Goal: Task Accomplishment & Management: Manage account settings

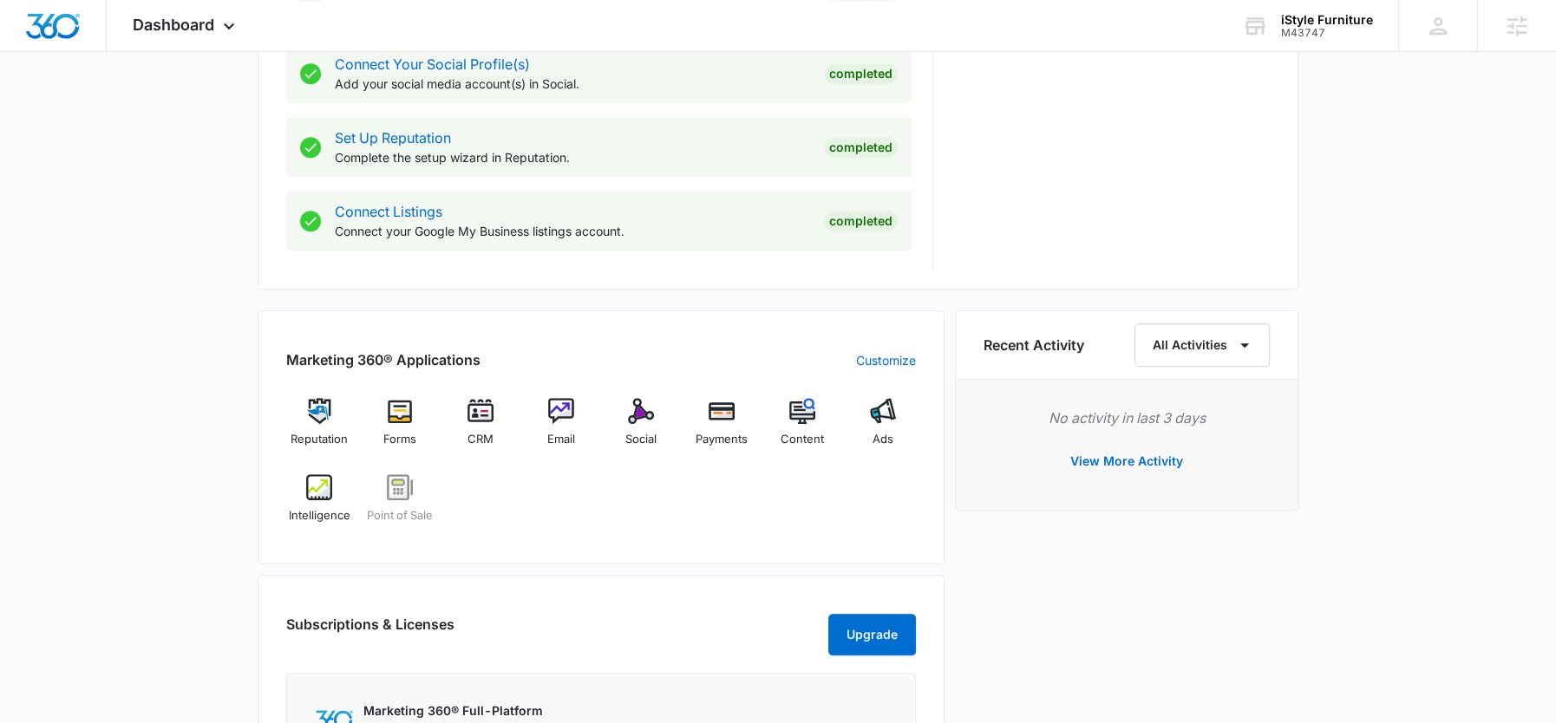
scroll to position [850, 0]
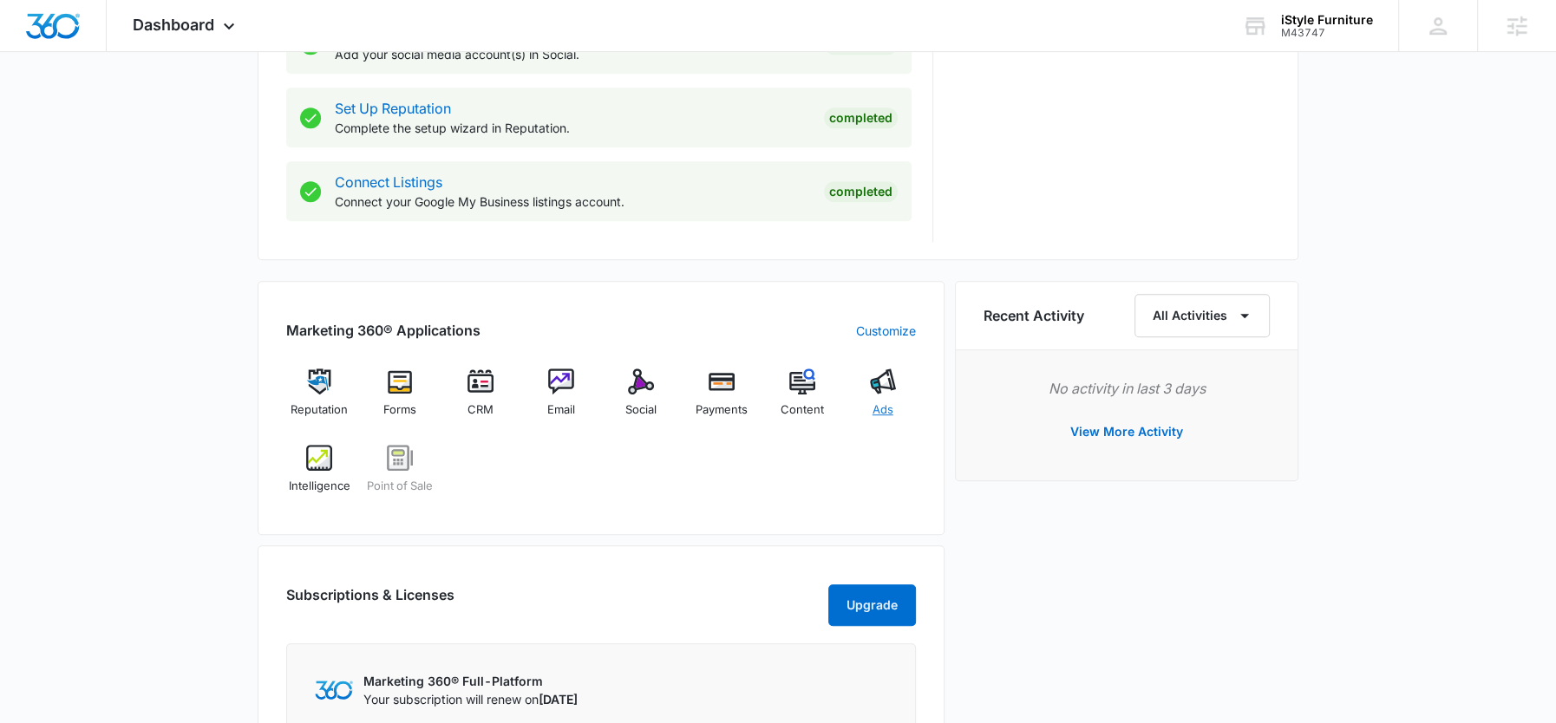
click at [892, 383] on img at bounding box center [883, 382] width 26 height 26
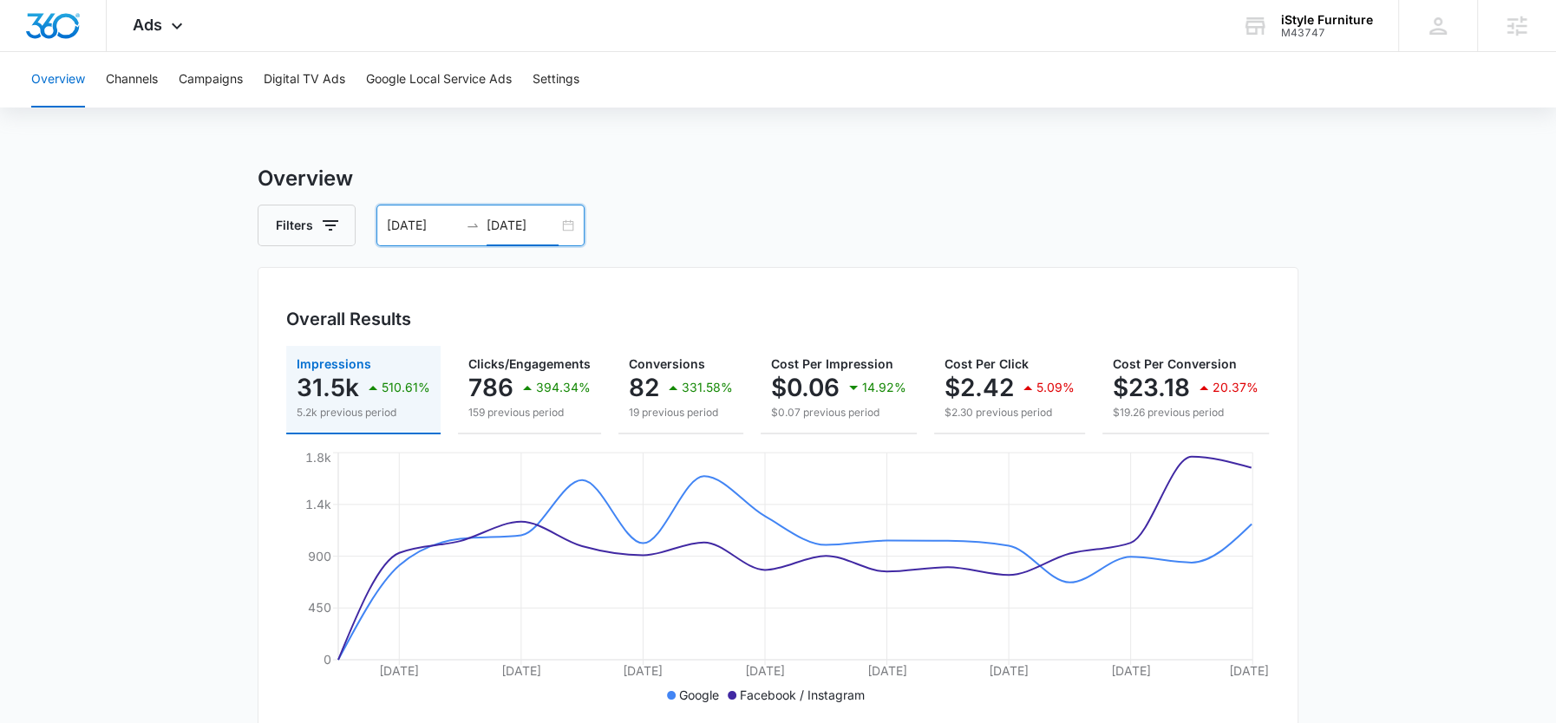
click at [533, 230] on input "09/22/2025" at bounding box center [523, 225] width 72 height 19
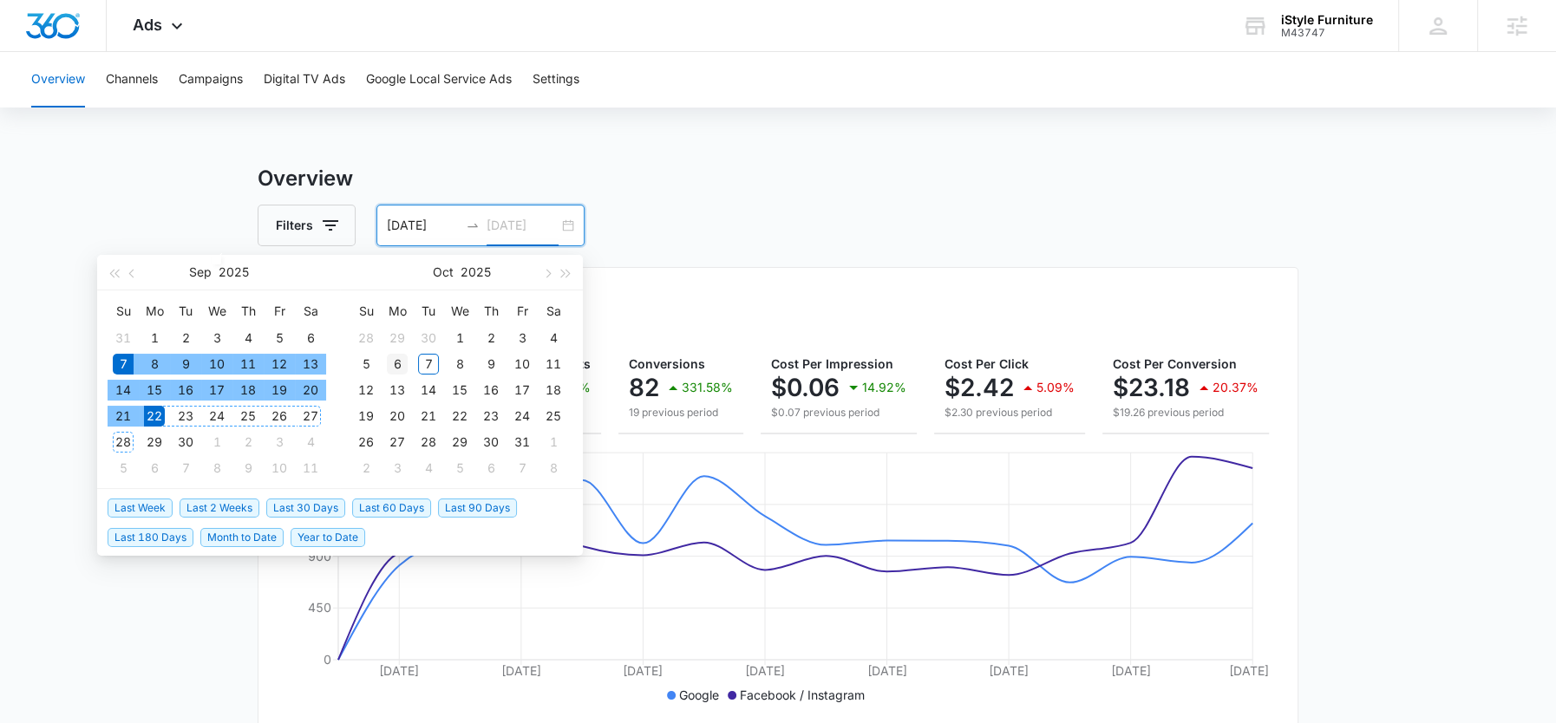
type input "[DATE]"
click at [388, 356] on div "6" at bounding box center [397, 364] width 21 height 21
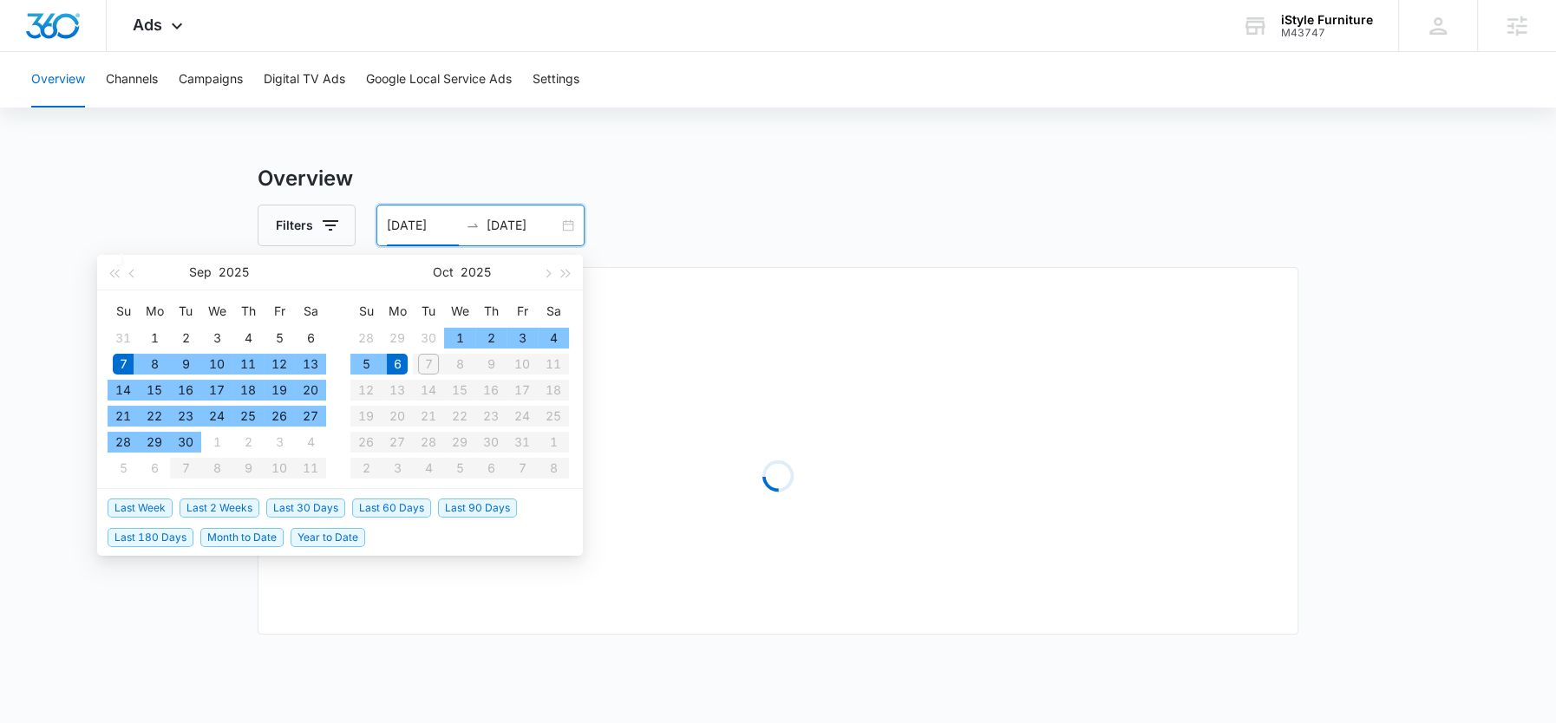
type input "[DATE]"
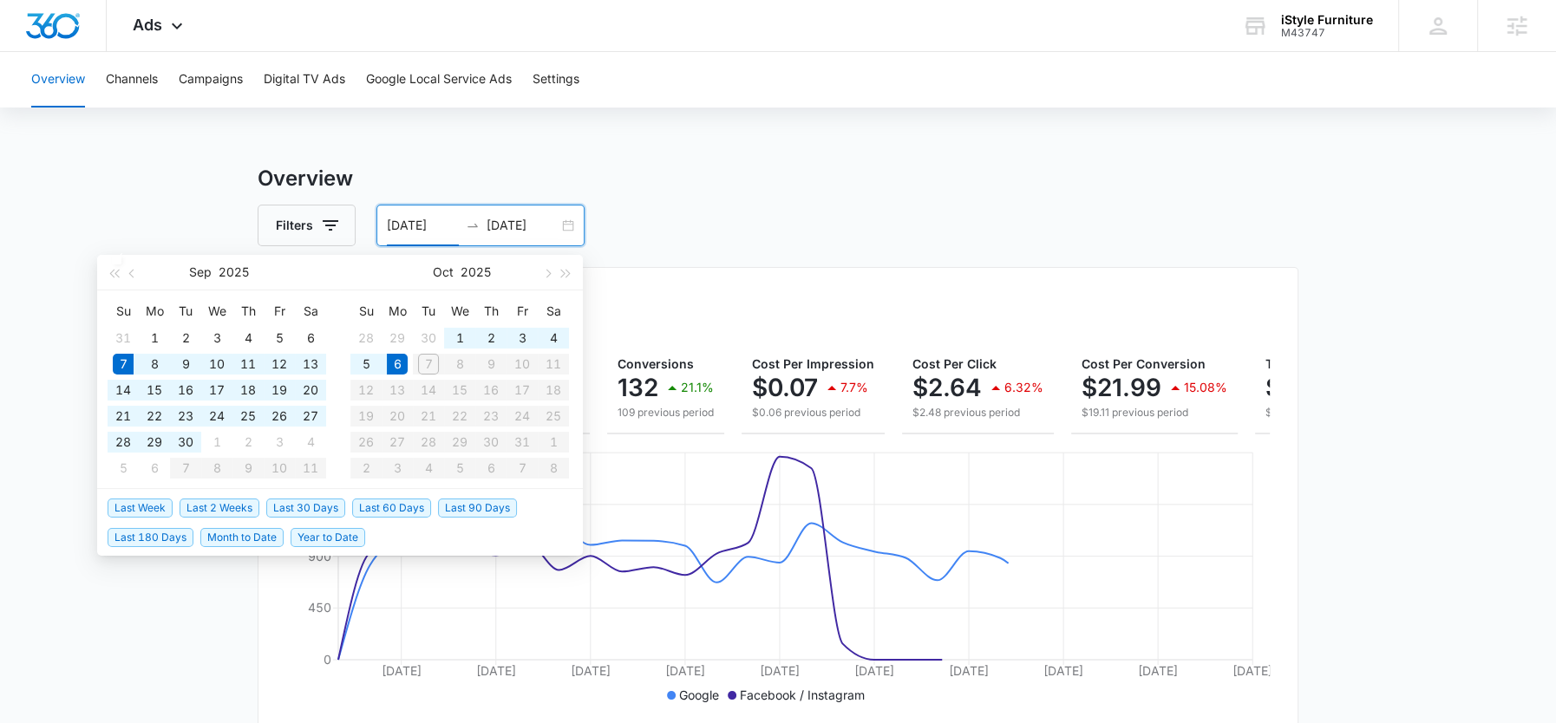
click at [690, 223] on div "Filters 09/07/2025 10/06/2025" at bounding box center [778, 226] width 1041 height 42
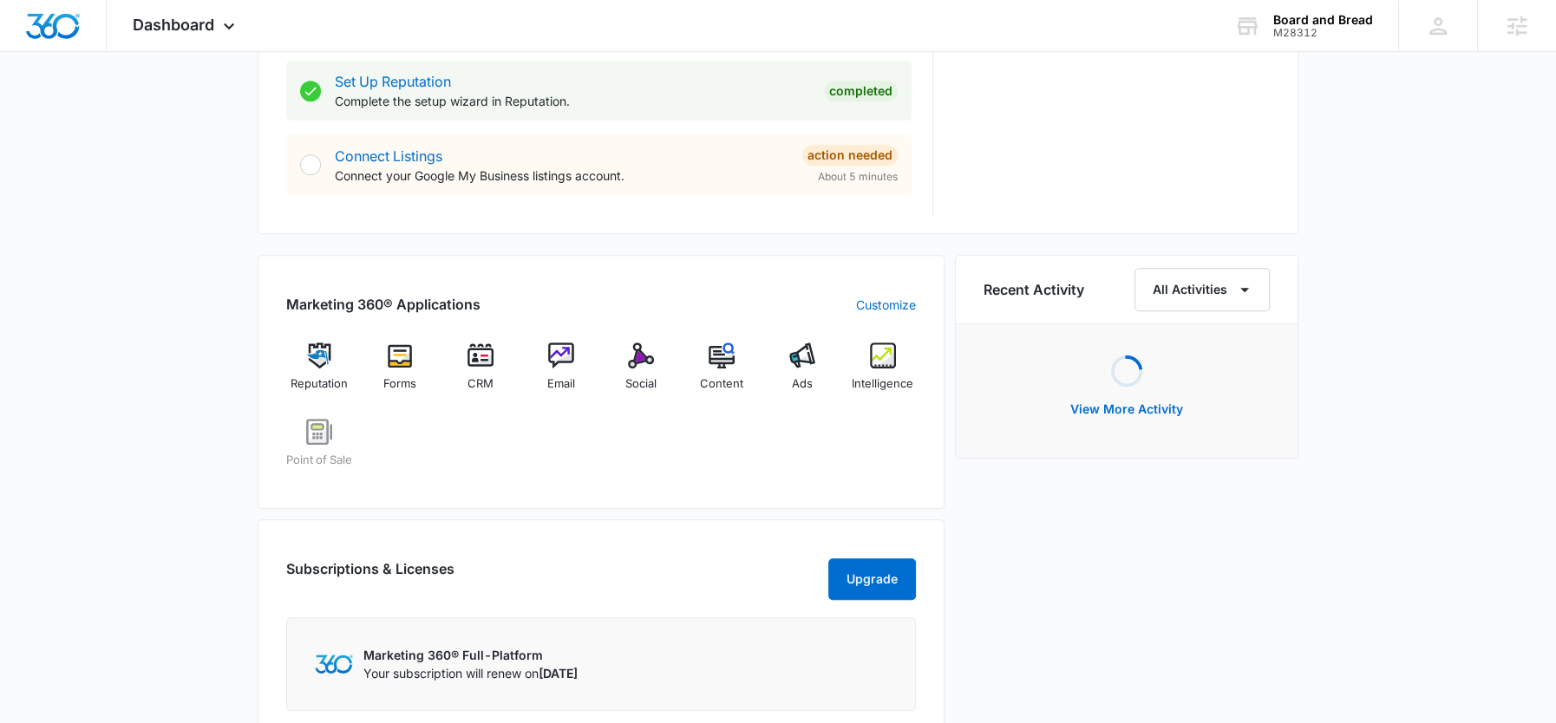
scroll to position [900, 0]
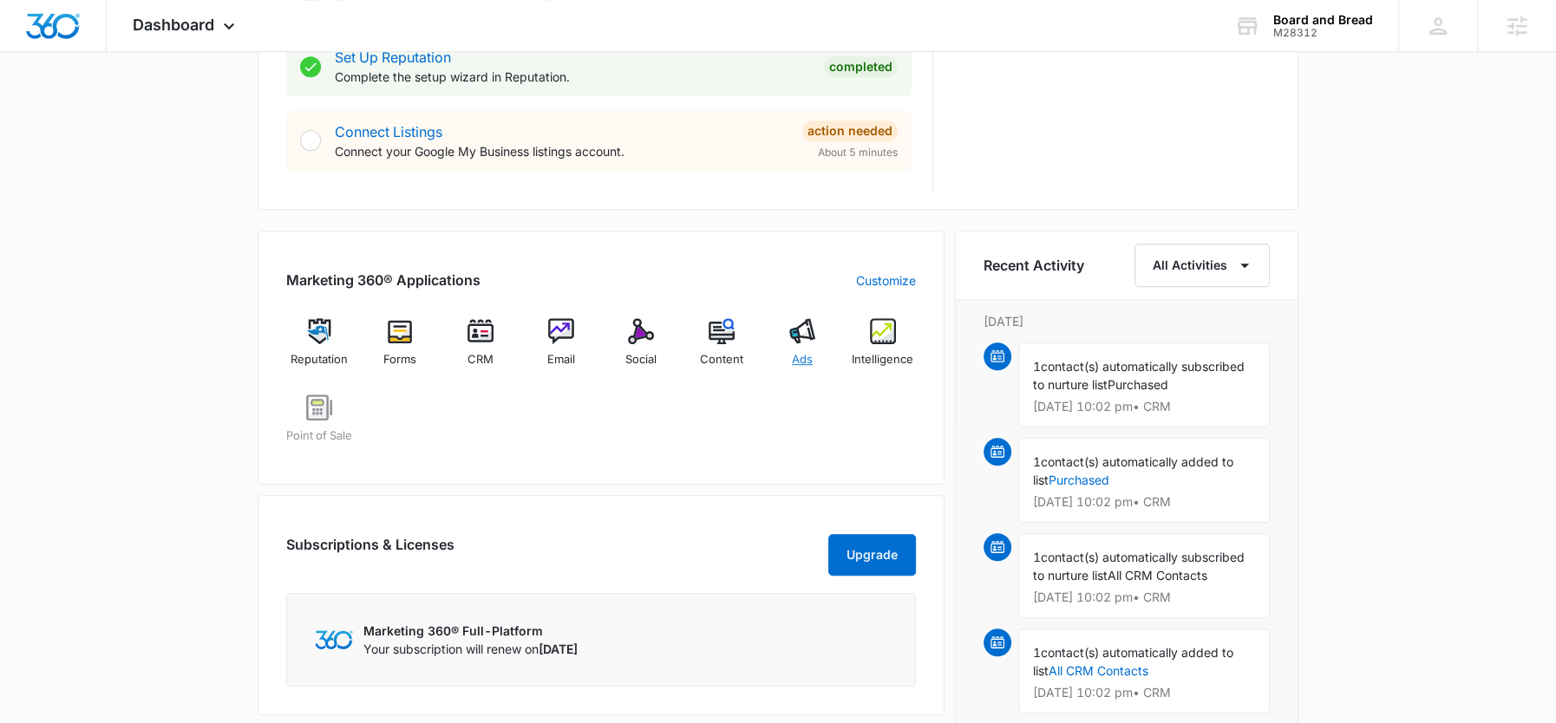
click at [795, 332] on img at bounding box center [802, 331] width 26 height 26
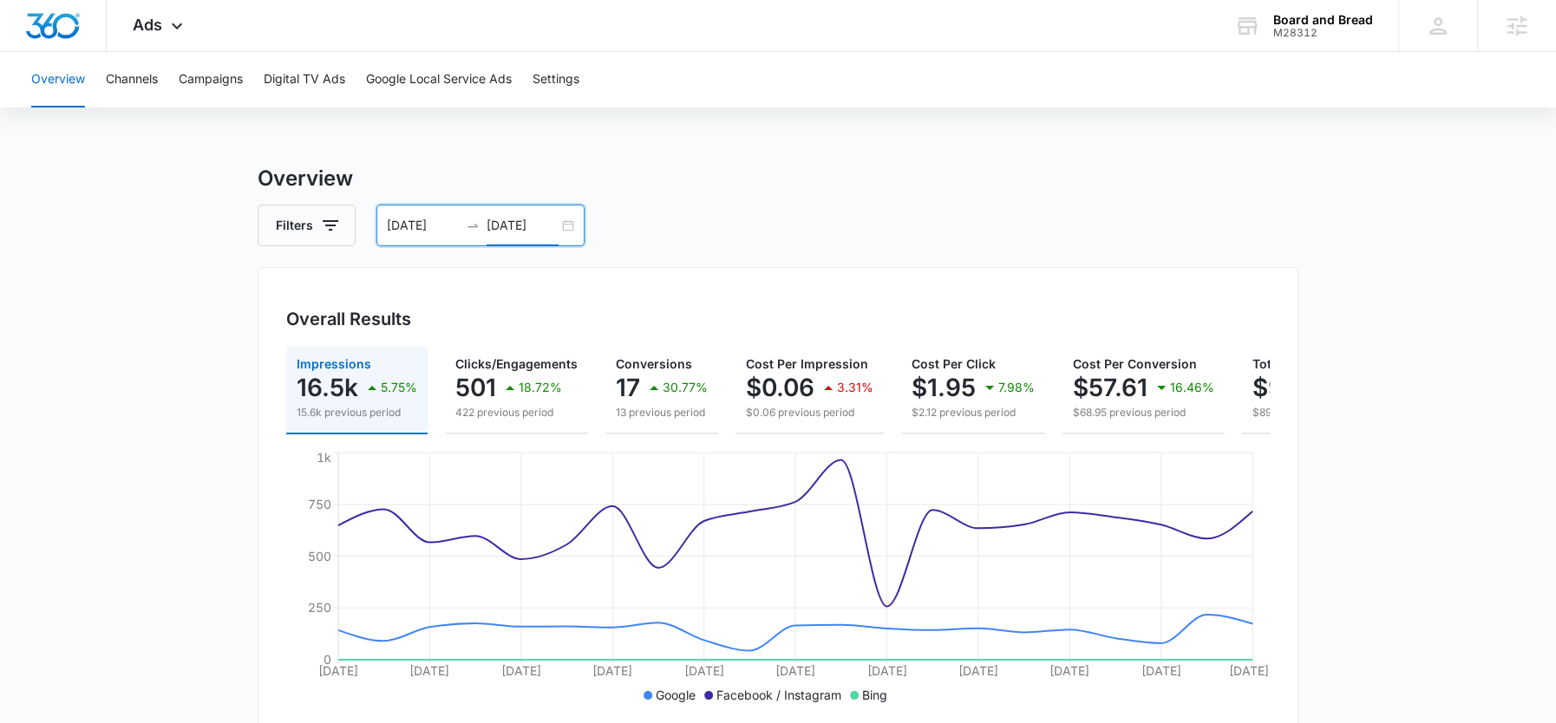
click at [533, 226] on input "09/21/2025" at bounding box center [523, 225] width 72 height 19
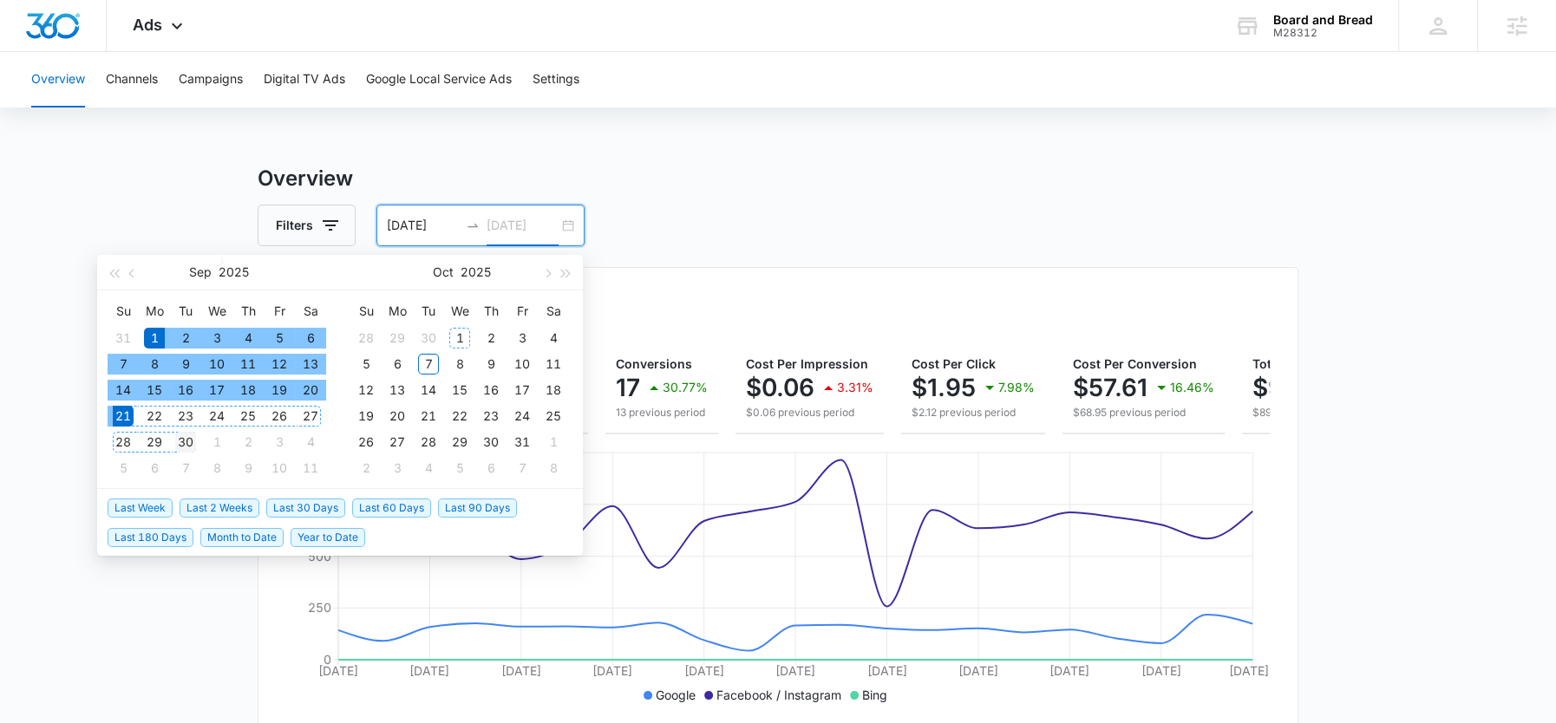
type input "09/30/2025"
click at [189, 441] on div "30" at bounding box center [185, 442] width 21 height 21
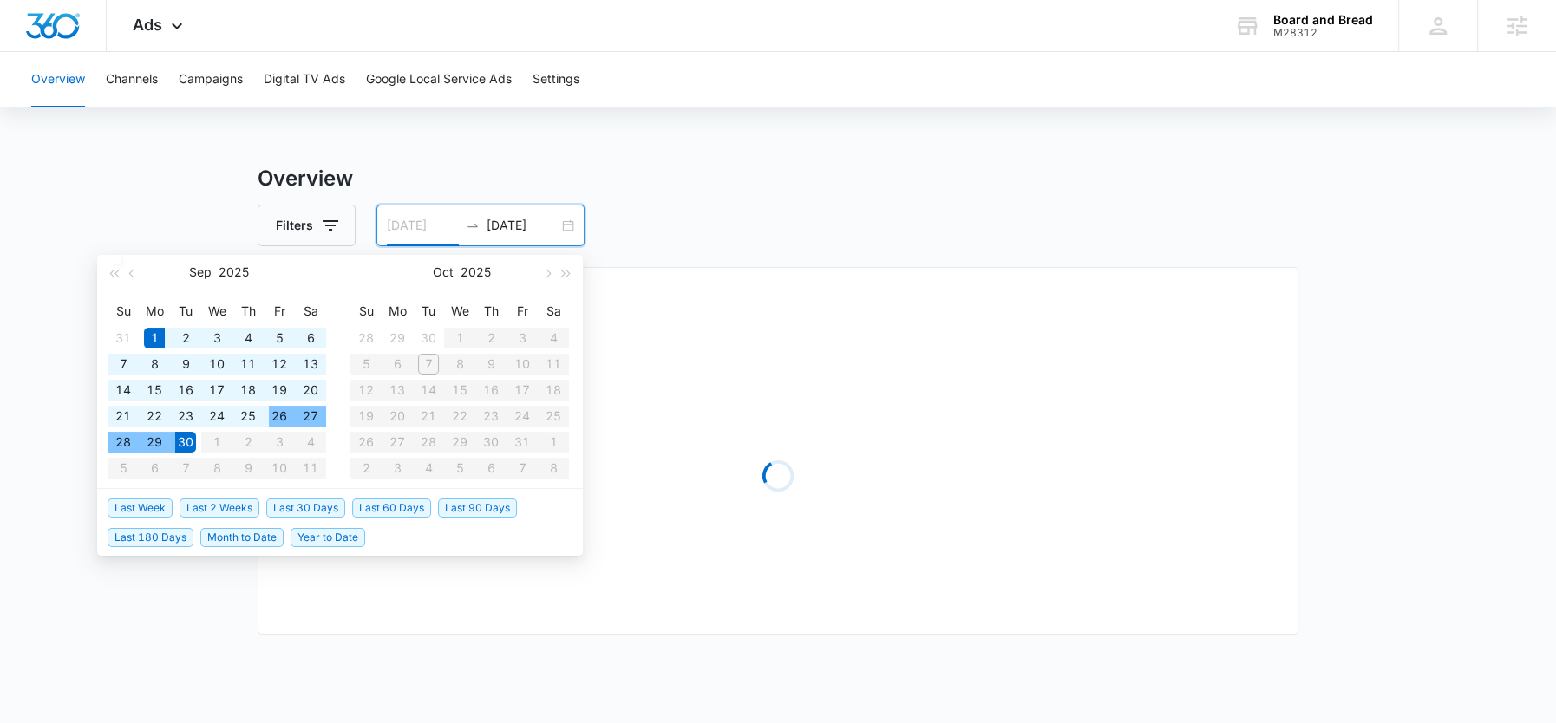
type input "09/01/2025"
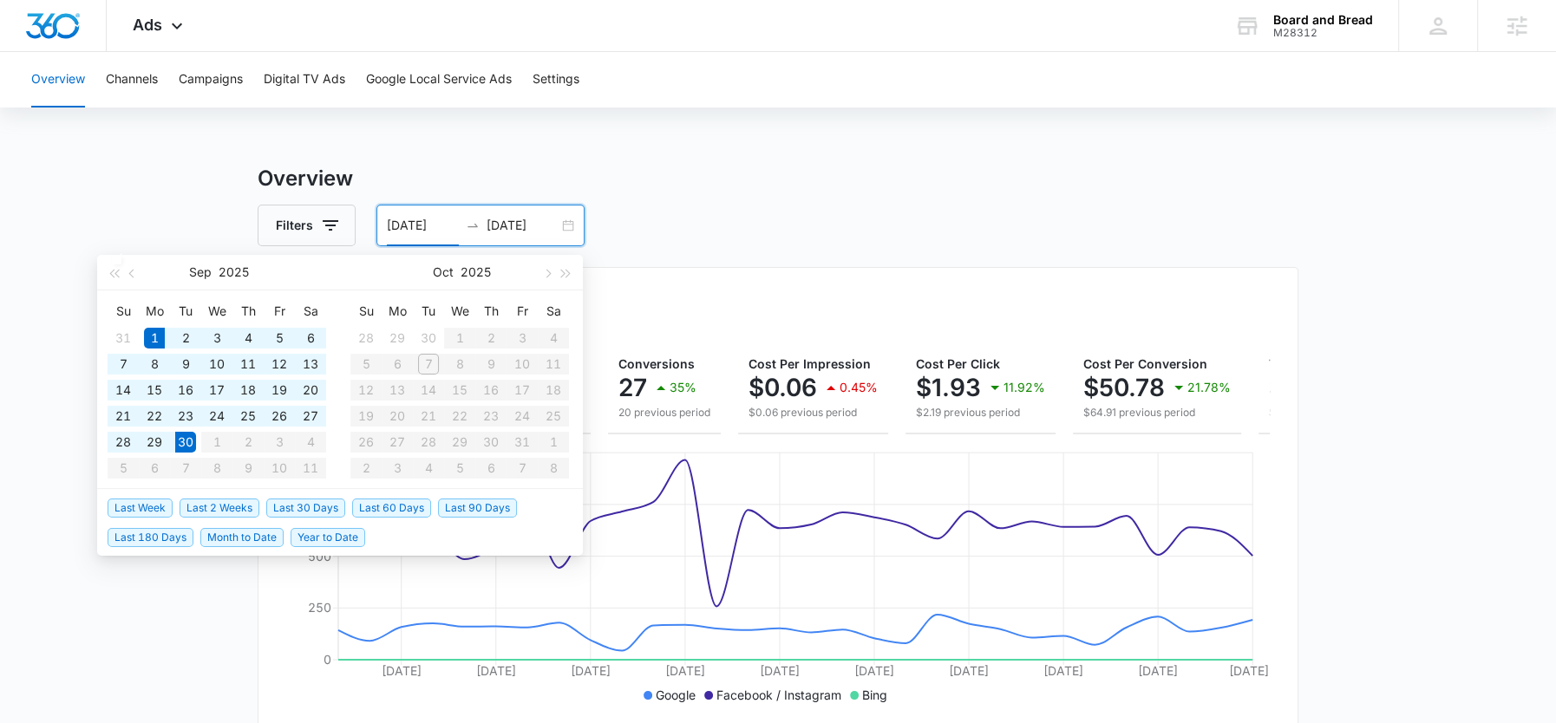
click at [527, 226] on input "09/30/2025" at bounding box center [523, 225] width 72 height 19
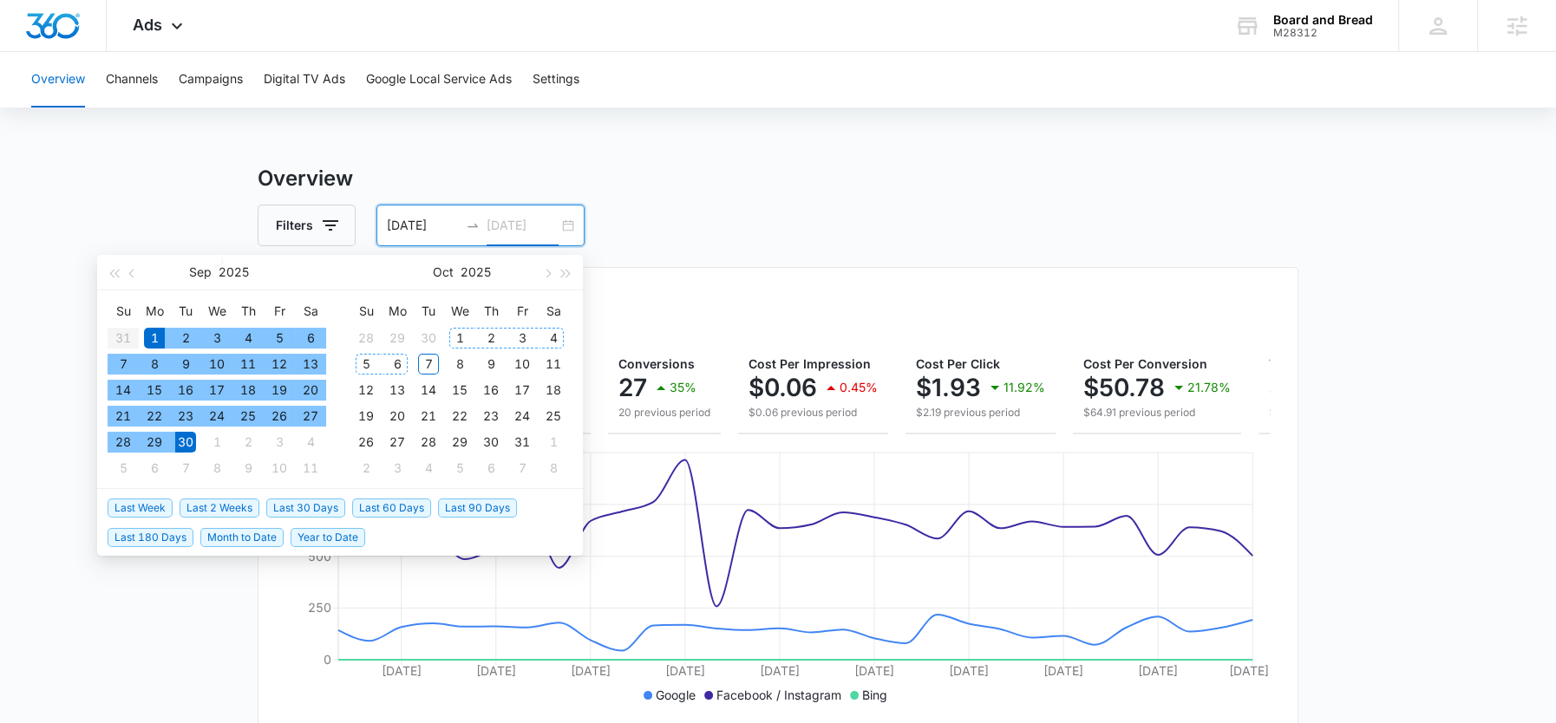
click at [394, 369] on div "6" at bounding box center [397, 364] width 21 height 21
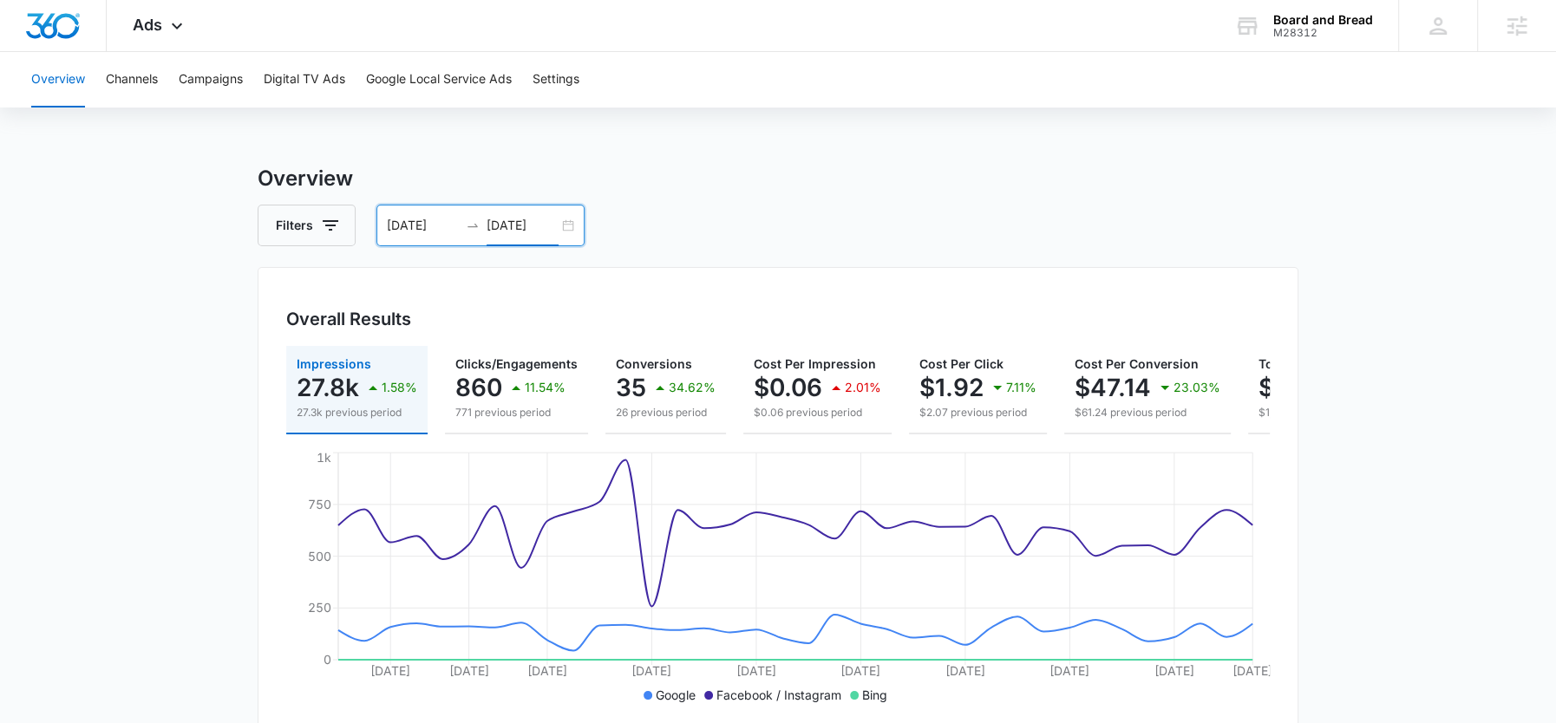
click at [514, 231] on input "[DATE]" at bounding box center [523, 225] width 72 height 19
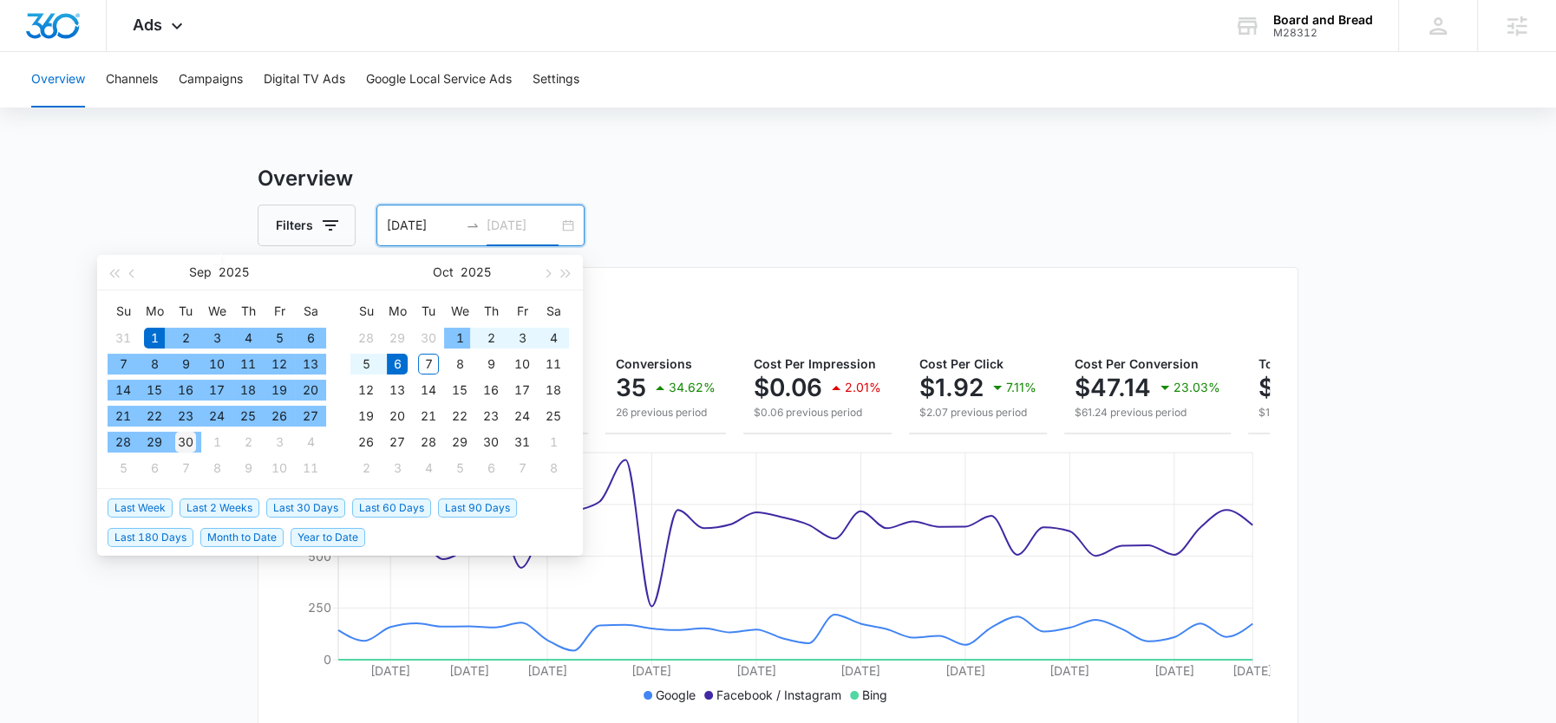
type input "09/30/2025"
click at [193, 440] on div "30" at bounding box center [185, 442] width 21 height 21
type input "09/01/2025"
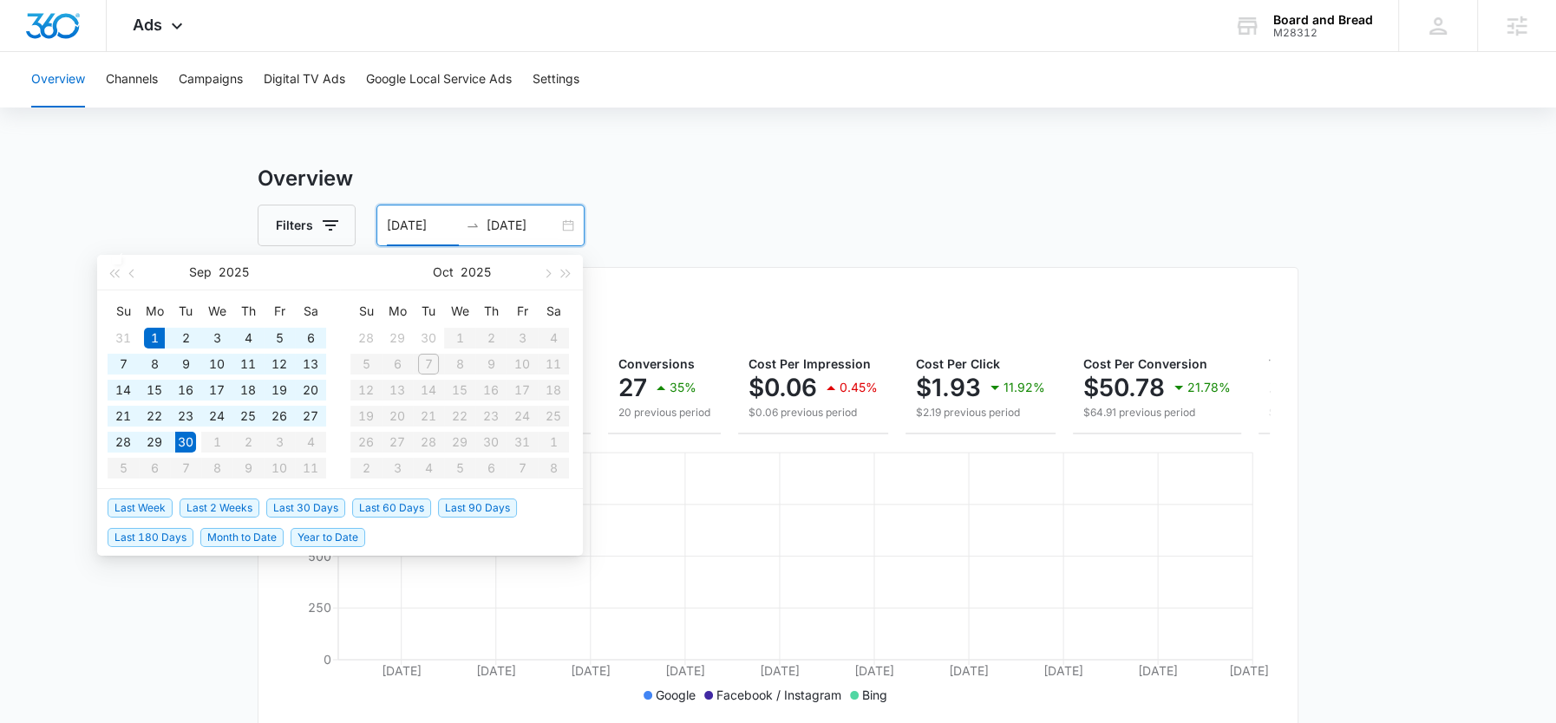
click at [710, 219] on div "Filters 09/01/2025 09/30/2025" at bounding box center [778, 226] width 1041 height 42
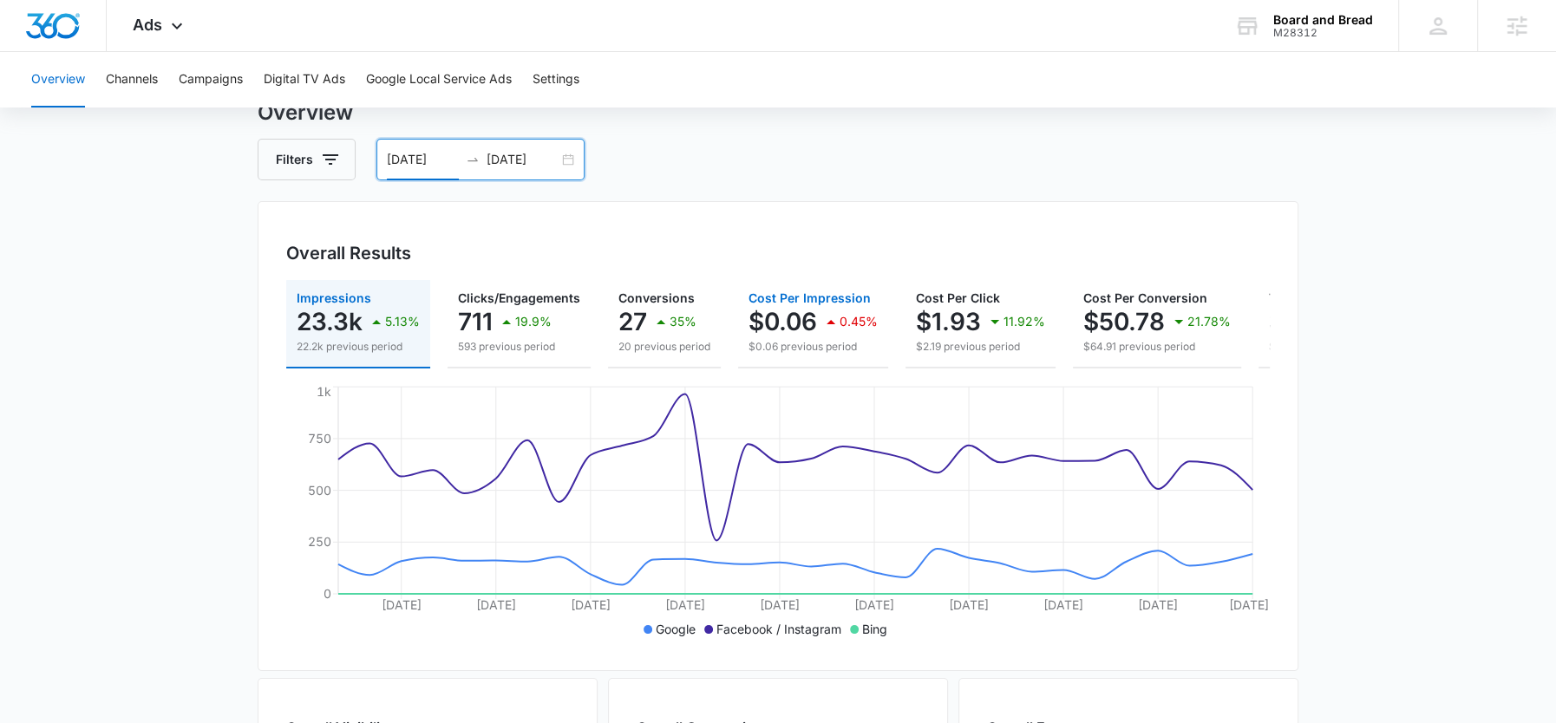
scroll to position [0, 180]
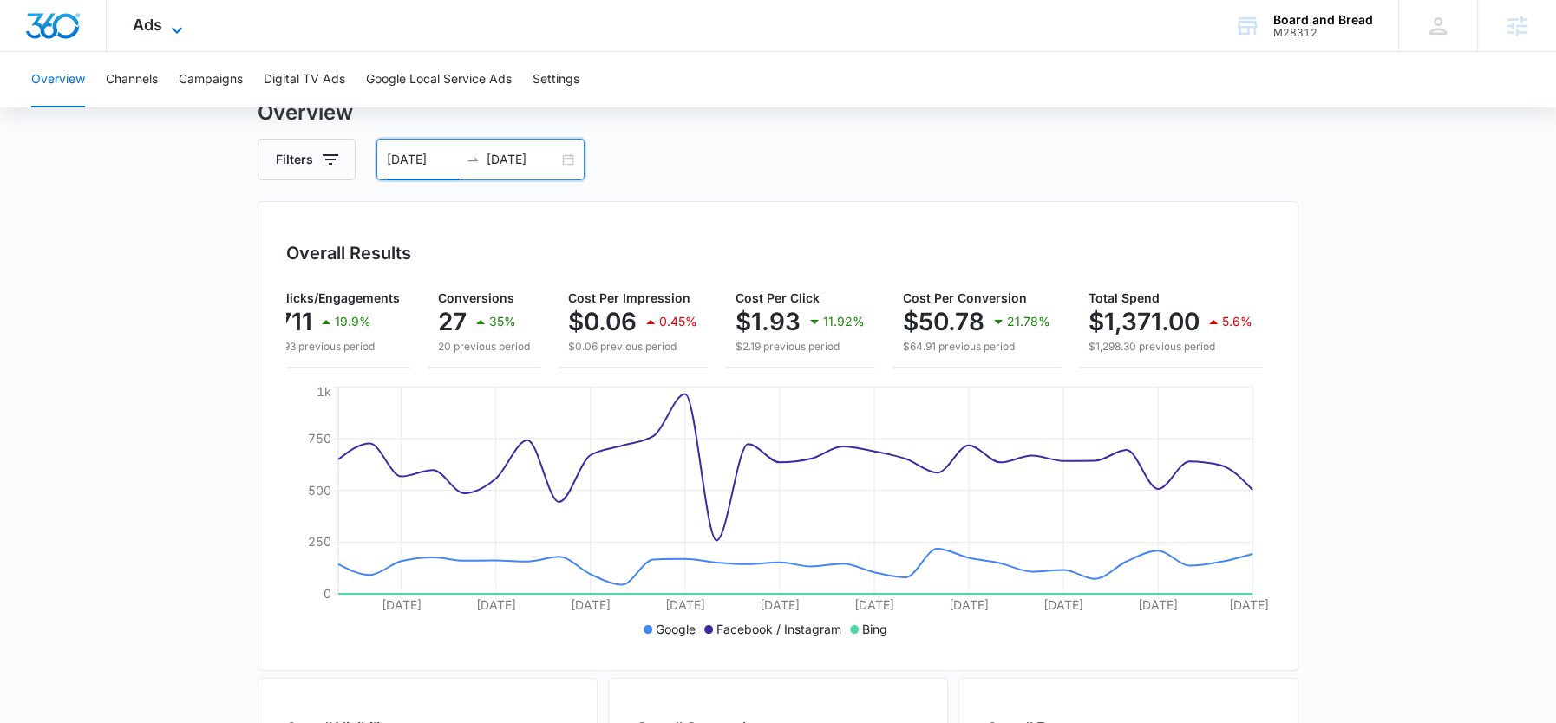
click at [167, 26] on icon at bounding box center [177, 30] width 21 height 21
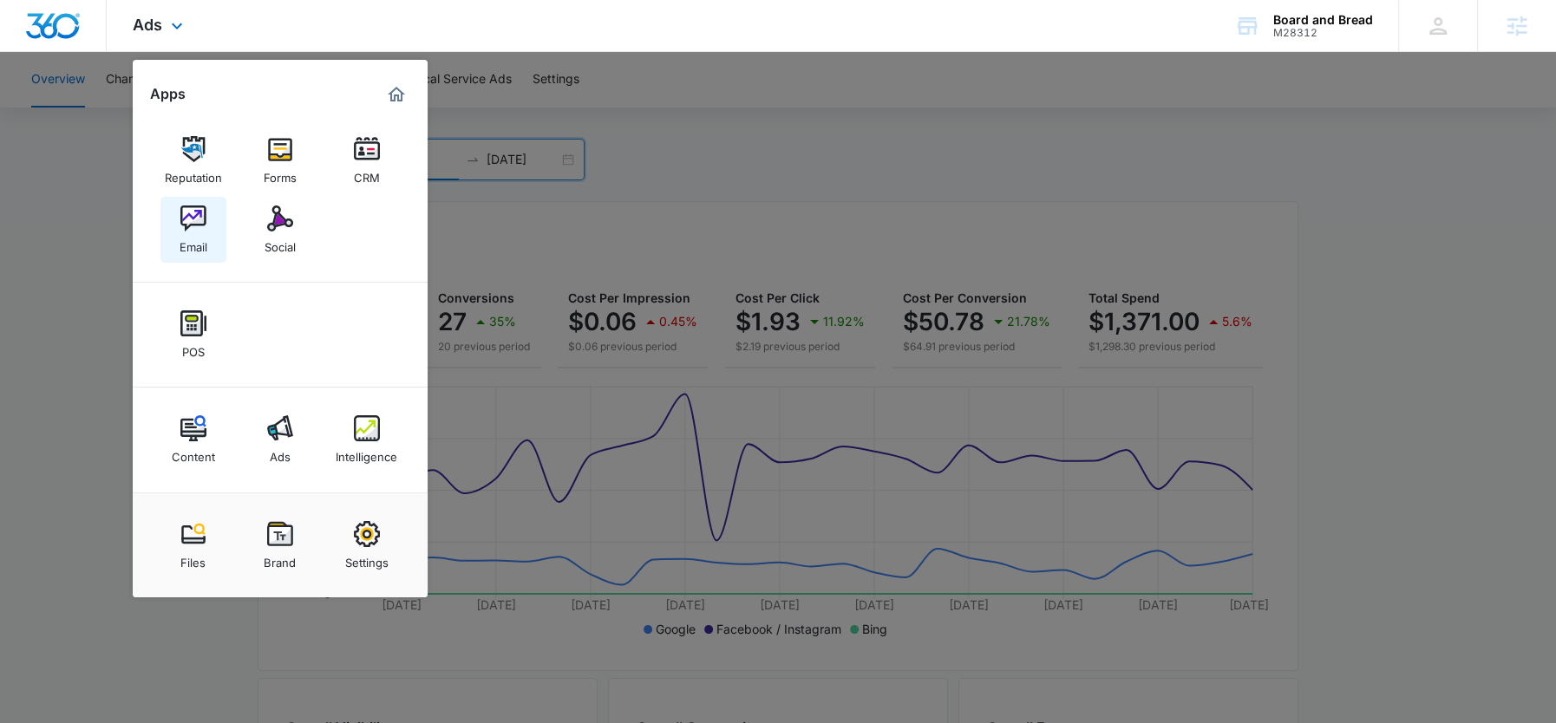
click at [200, 240] on div "Email" at bounding box center [194, 243] width 28 height 23
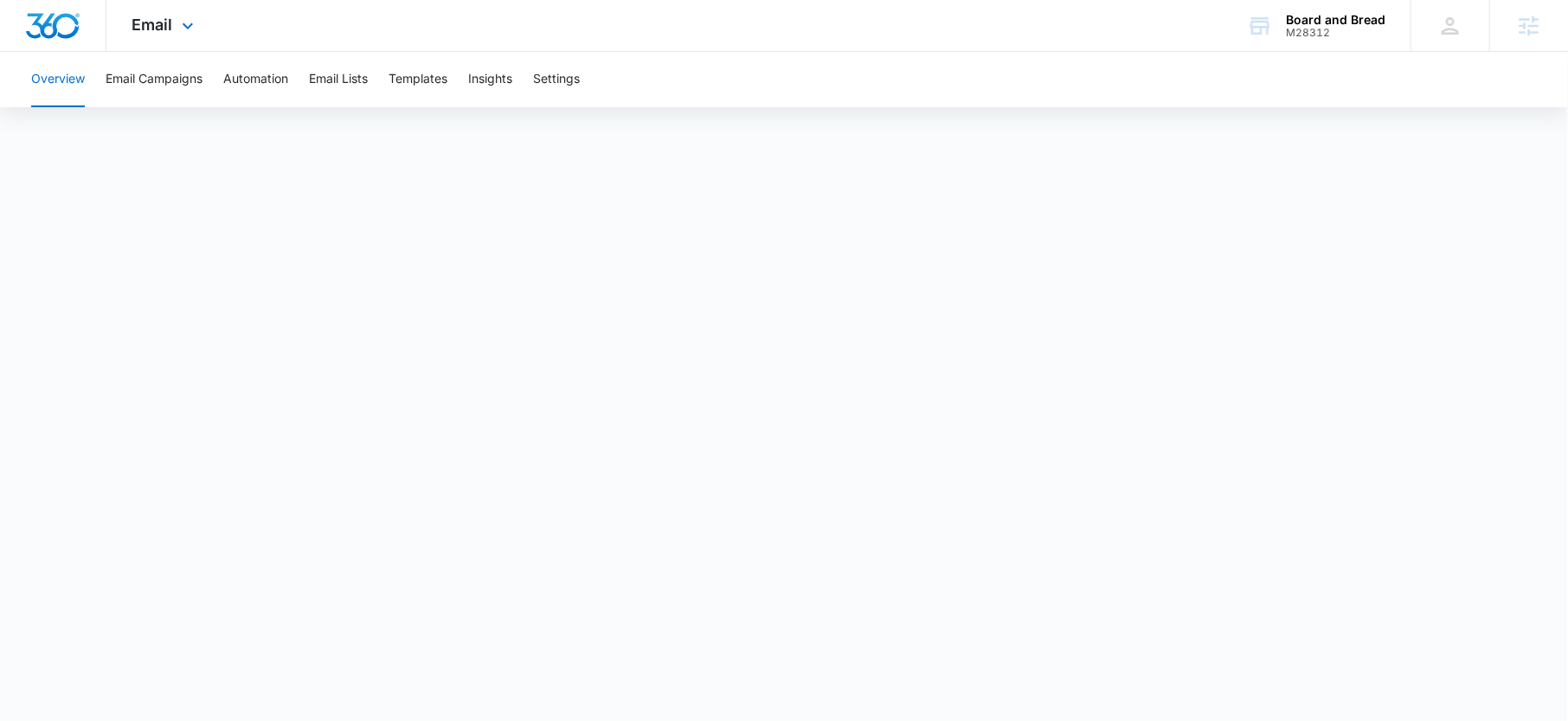
click at [136, 43] on div "Email Apps Reputation Forms CRM Email Social POS Content Ads Intelligence Files…" at bounding box center [166, 25] width 118 height 51
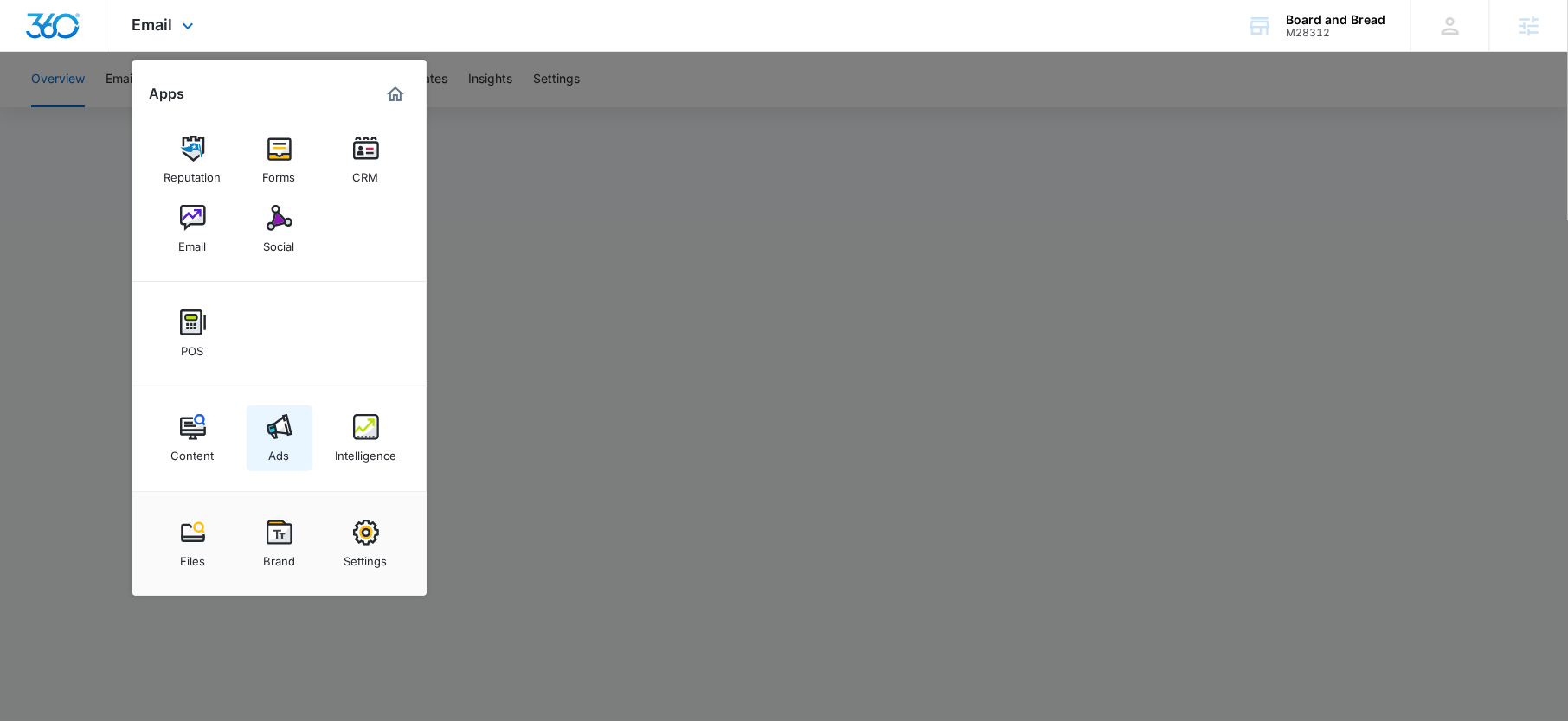
click at [258, 427] on link "Ads" at bounding box center [279, 439] width 66 height 66
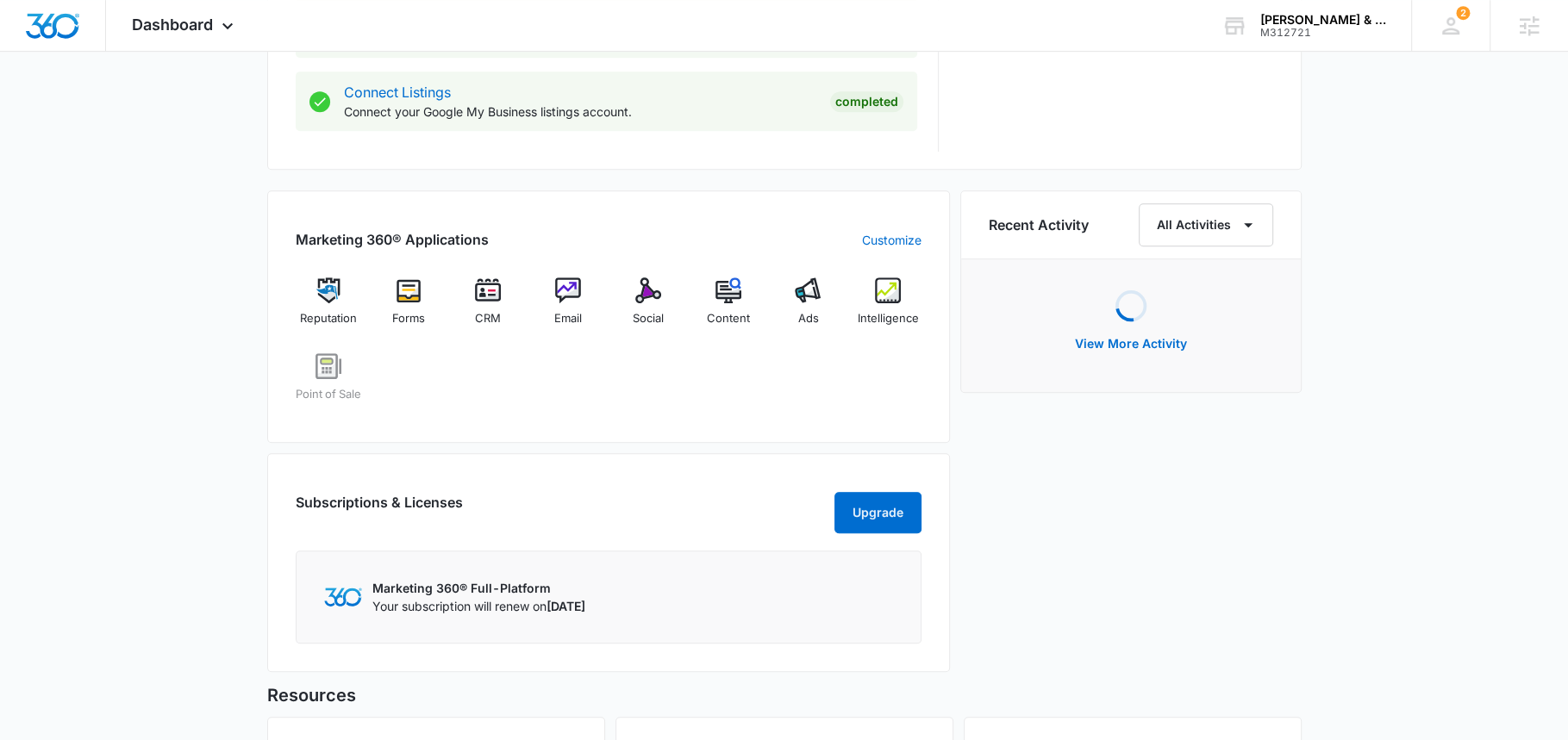
scroll to position [936, 0]
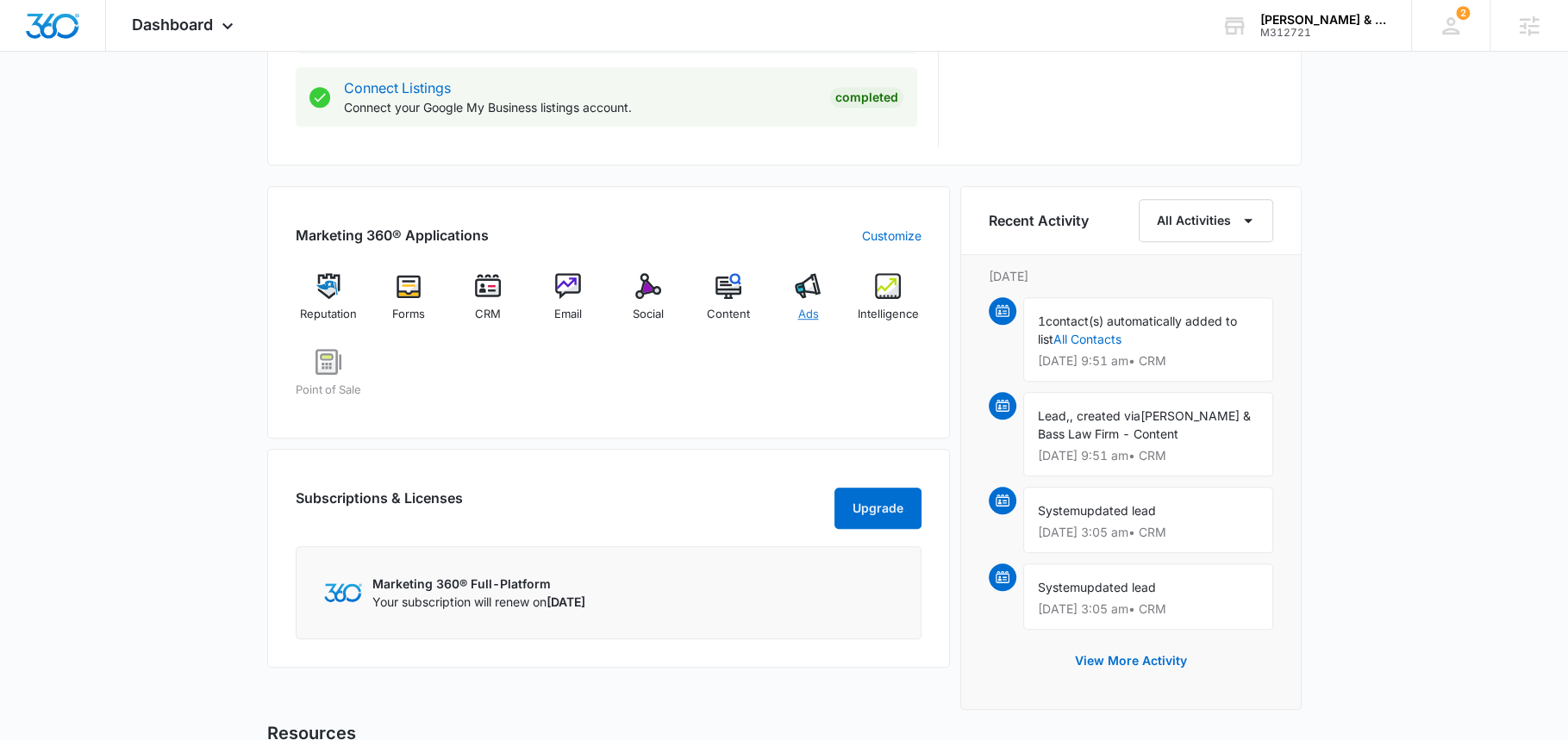
click at [803, 302] on div "Ads" at bounding box center [808, 304] width 67 height 62
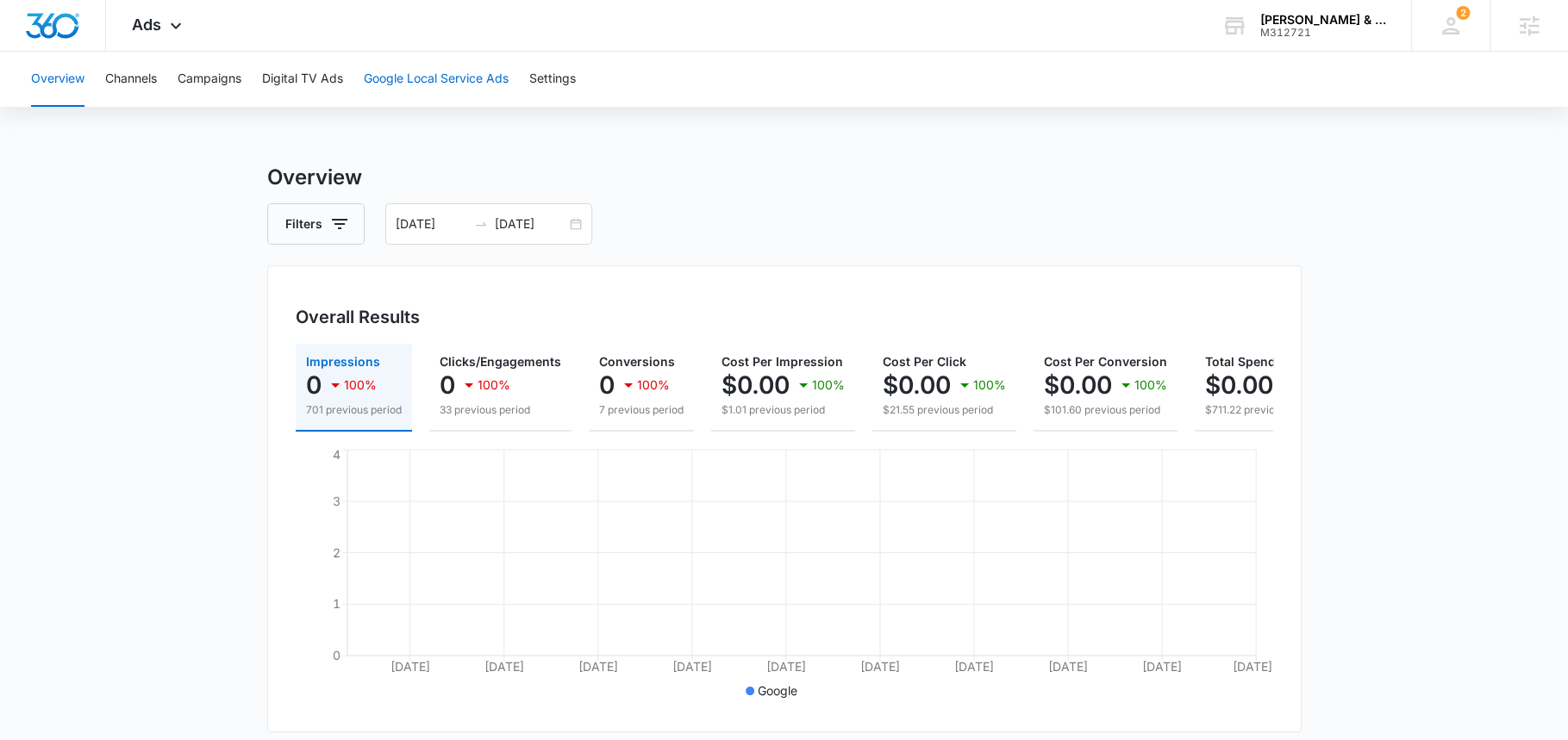
click at [452, 76] on button "Google Local Service Ads" at bounding box center [436, 79] width 145 height 56
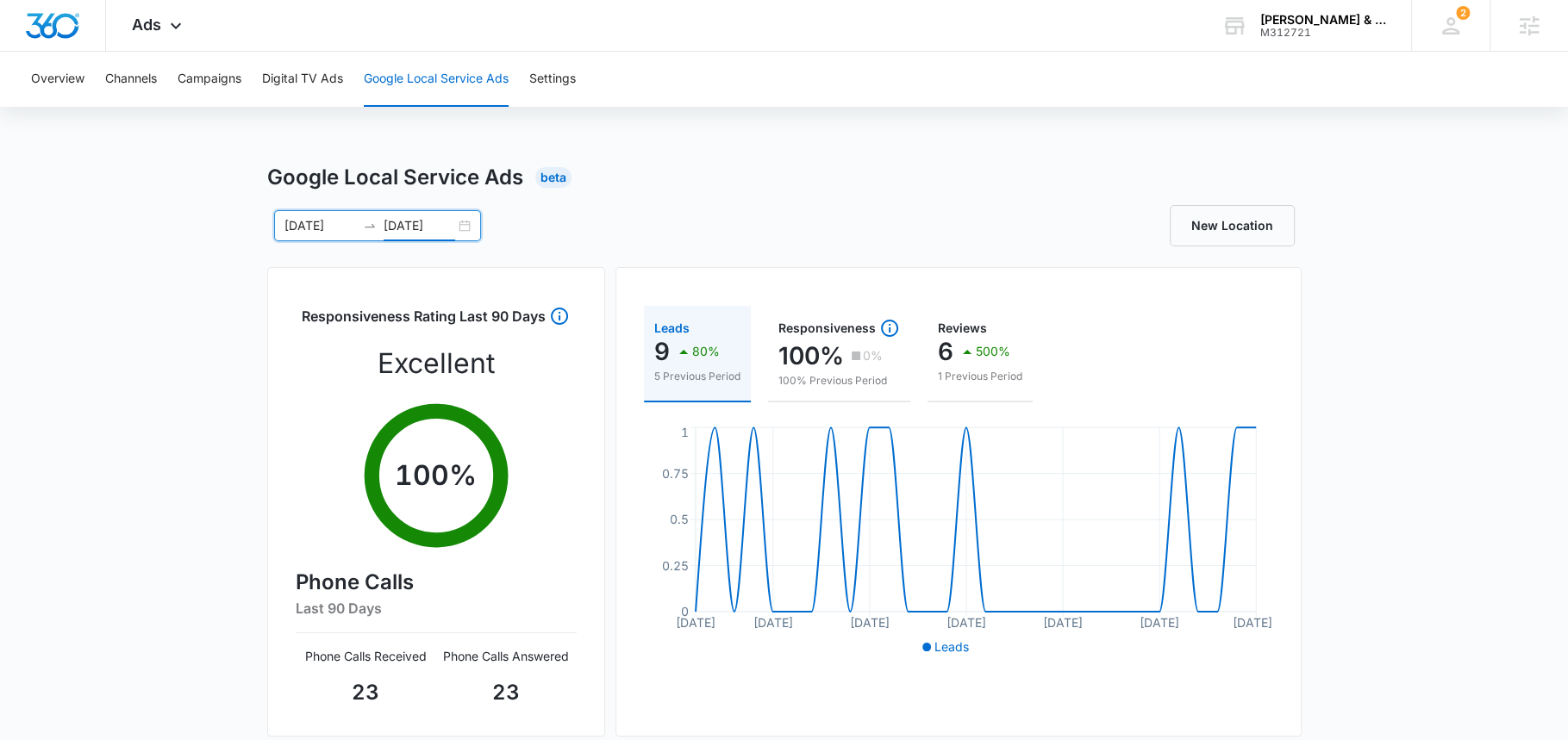
click at [417, 226] on input "09/30/2025" at bounding box center [419, 225] width 72 height 19
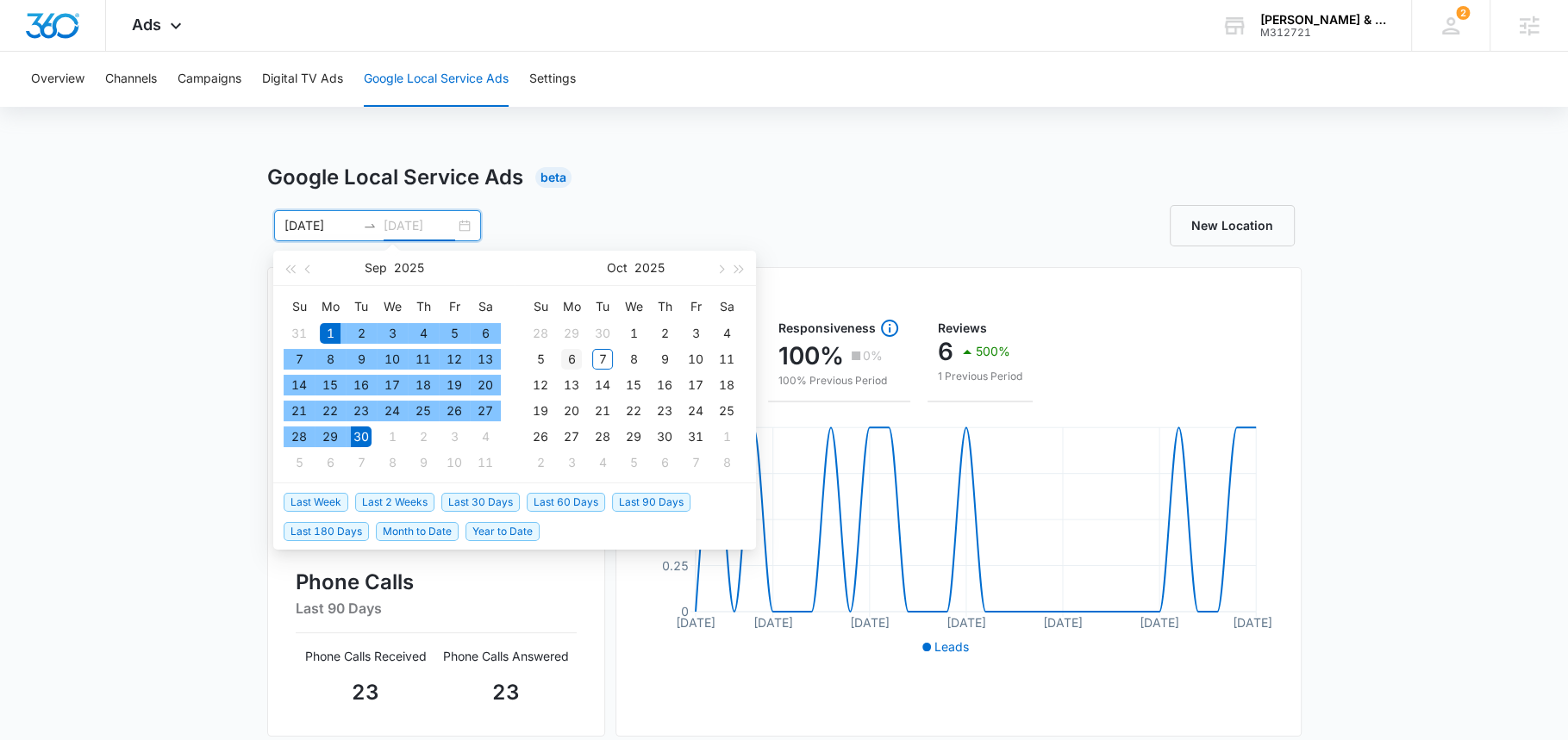
type input "10/06/2025"
click at [571, 365] on div "6" at bounding box center [571, 359] width 21 height 21
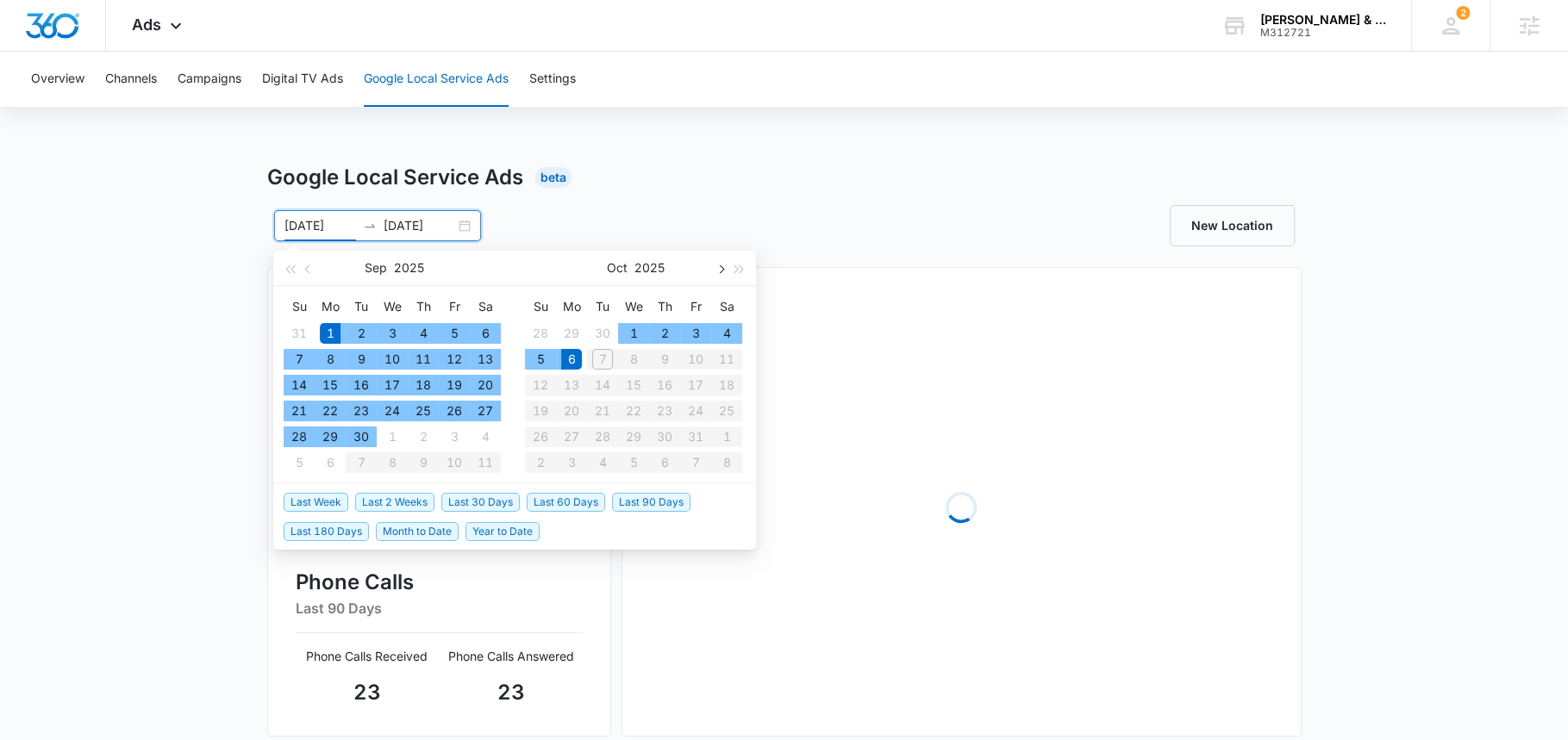
type input "09/01/2025"
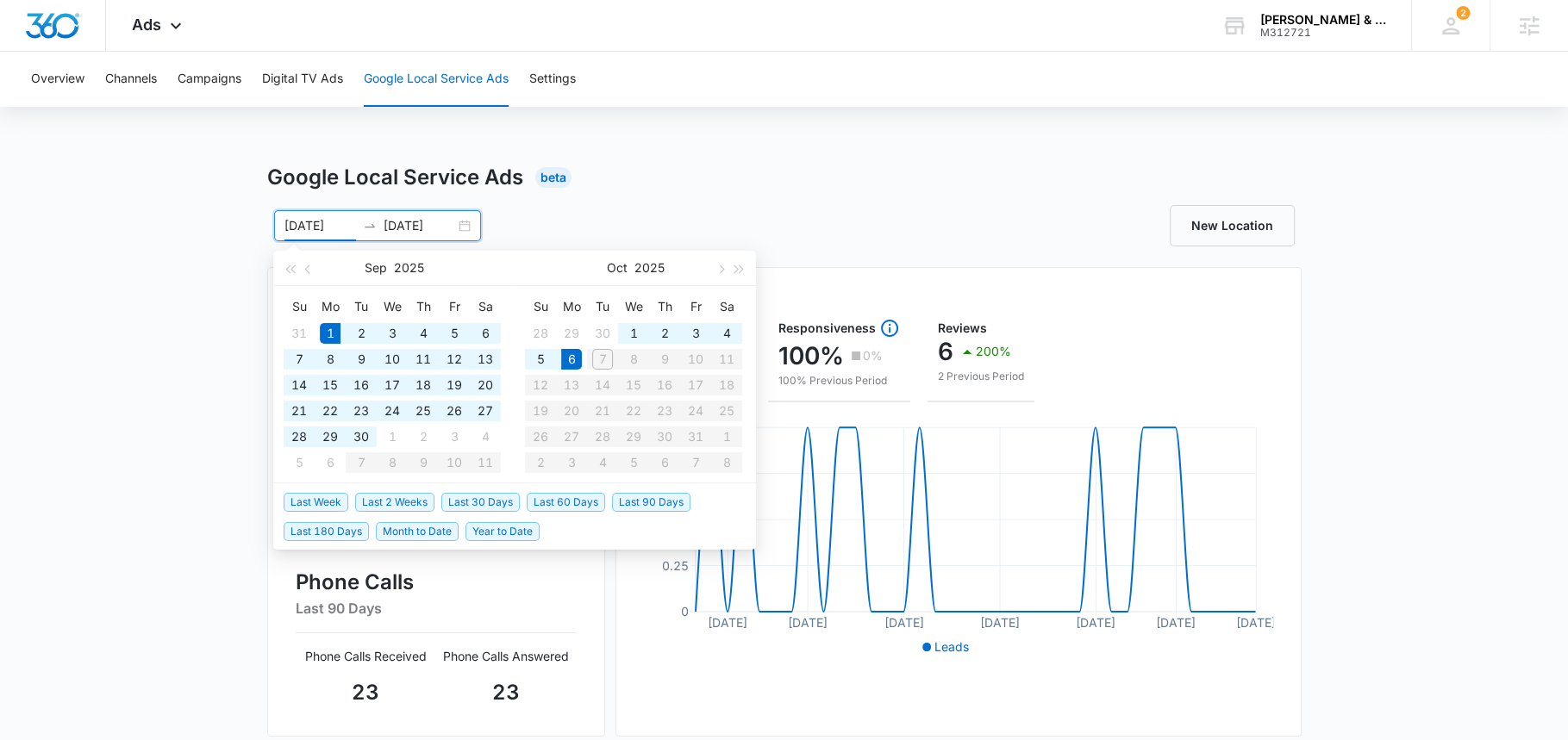
click at [753, 205] on div "09/01/2025 10/06/2025 Sep 2025 Su Mo Tu We Th Fr Sa 31 1 2 3 4 5 6 7 8 9 10 11 …" at bounding box center [784, 225] width 1034 height 42
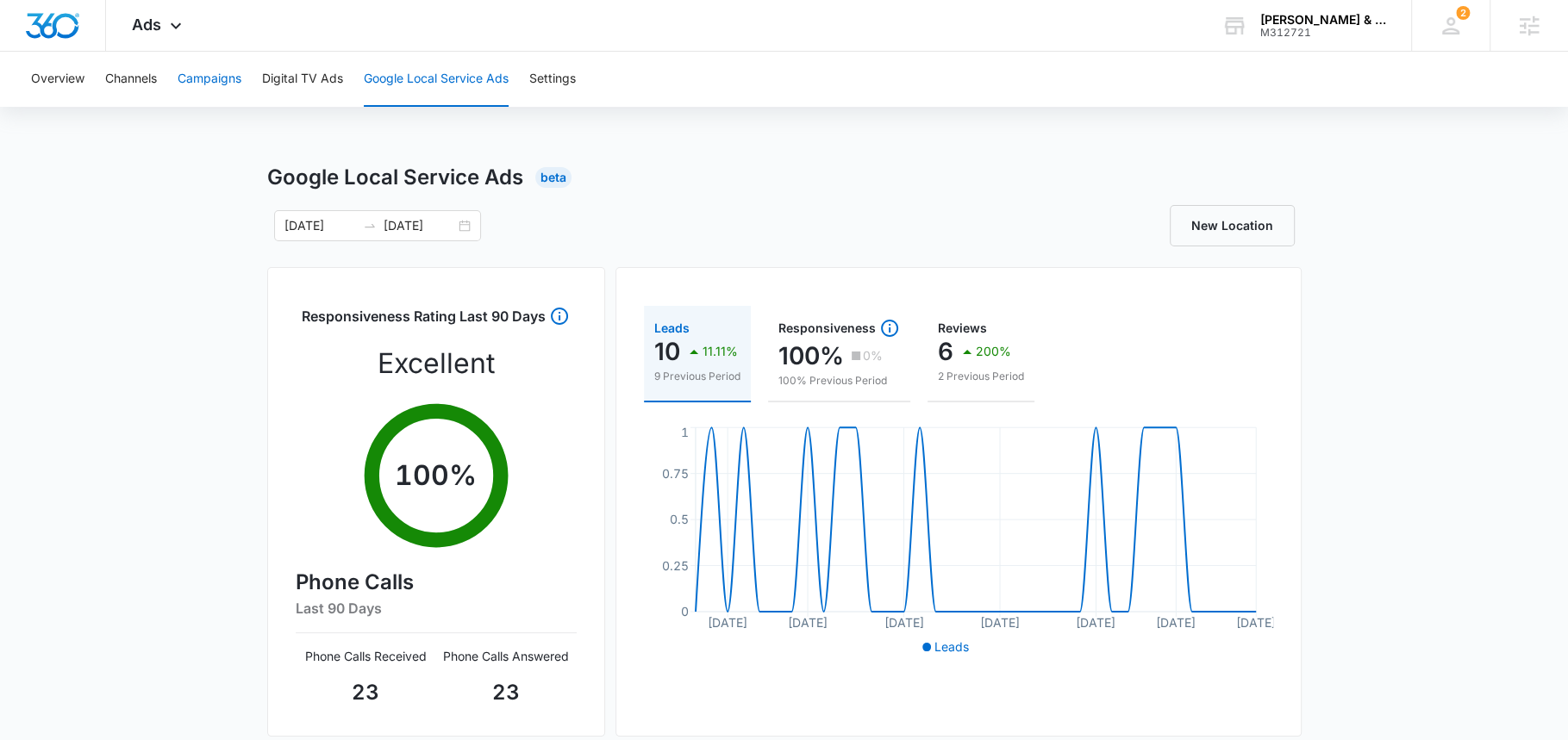
click at [208, 84] on button "Campaigns" at bounding box center [210, 79] width 64 height 56
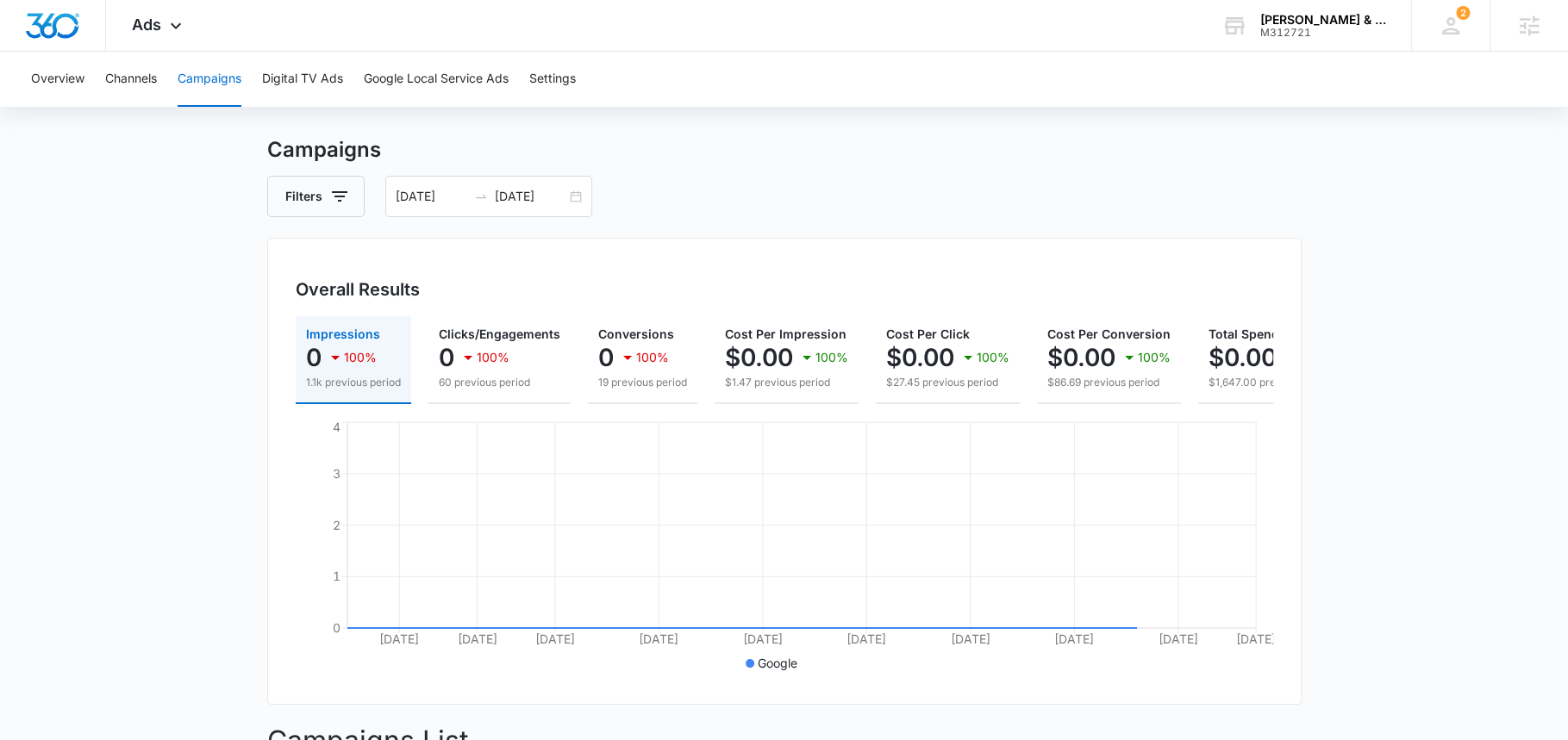
scroll to position [36, 0]
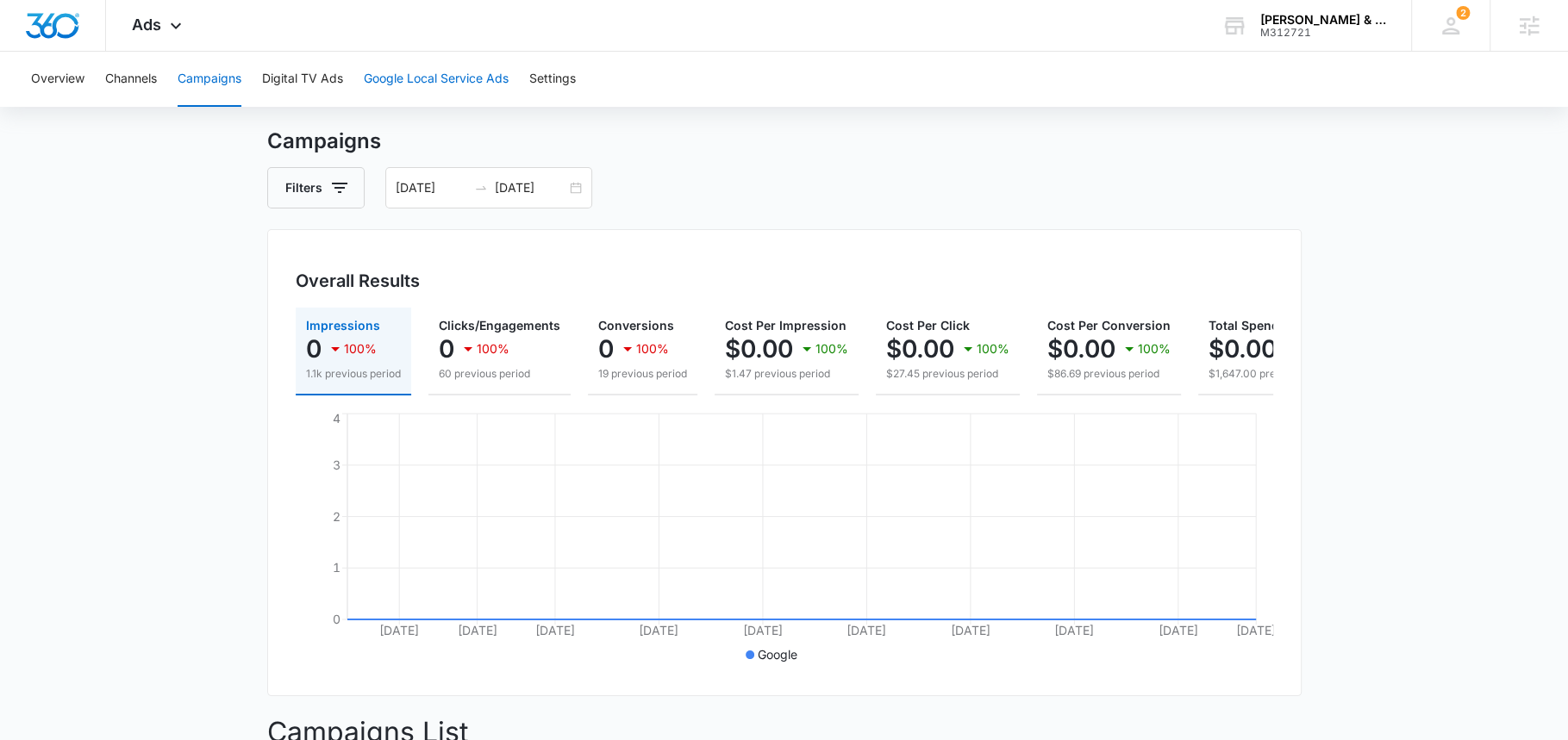
click at [446, 71] on button "Google Local Service Ads" at bounding box center [436, 79] width 145 height 56
